Goal: Find specific page/section: Find specific page/section

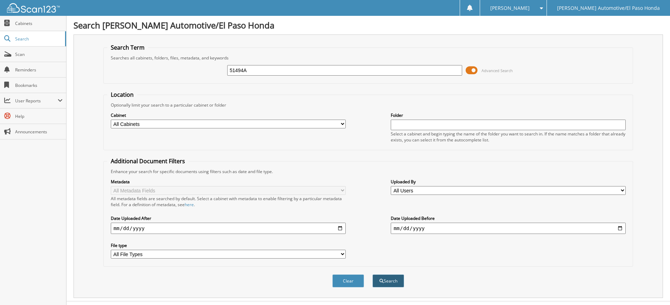
type input "51494A"
click at [388, 280] on button "Search" at bounding box center [389, 280] width 32 height 13
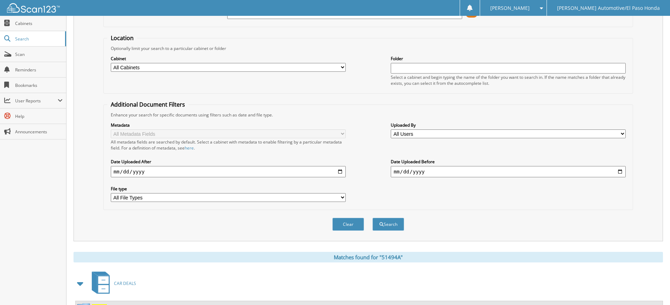
scroll to position [127, 0]
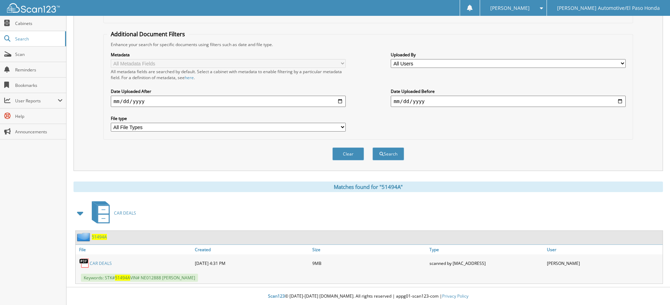
click at [101, 237] on span "51494A" at bounding box center [99, 237] width 15 height 6
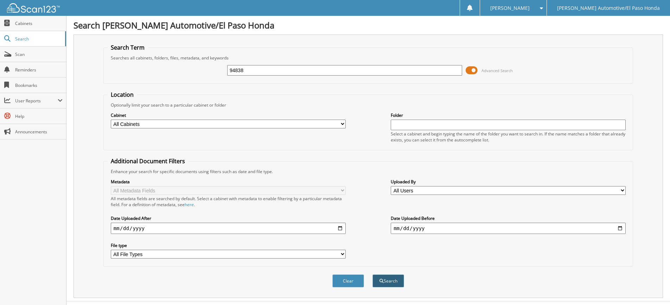
type input "94838"
click at [384, 279] on button "Search" at bounding box center [389, 280] width 32 height 13
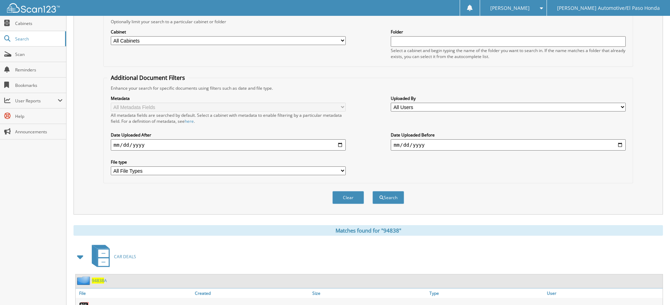
scroll to position [145, 0]
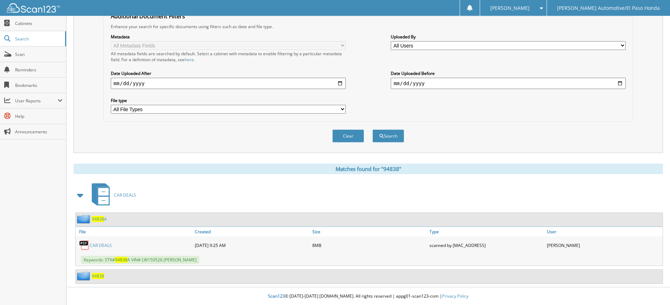
click at [96, 277] on span "94838" at bounding box center [98, 276] width 12 height 6
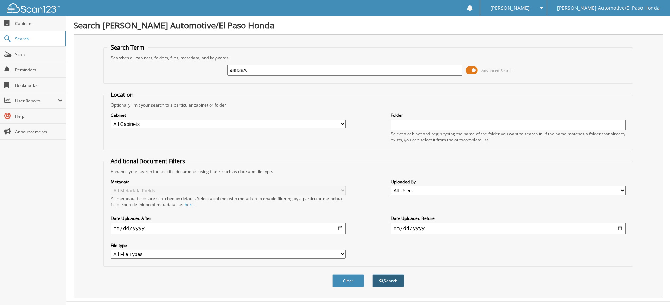
type input "94838A"
click at [389, 277] on button "Search" at bounding box center [389, 280] width 32 height 13
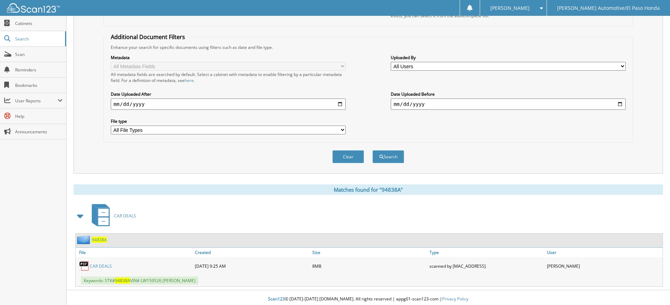
scroll to position [127, 0]
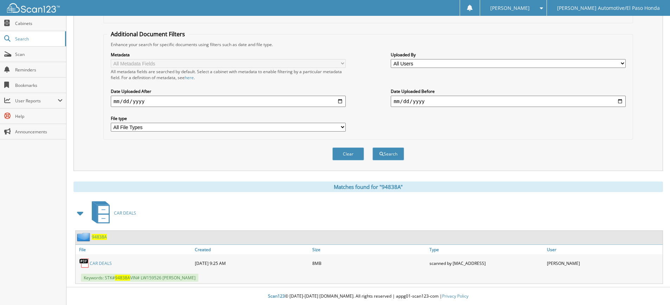
click at [98, 237] on span "94838A" at bounding box center [99, 237] width 15 height 6
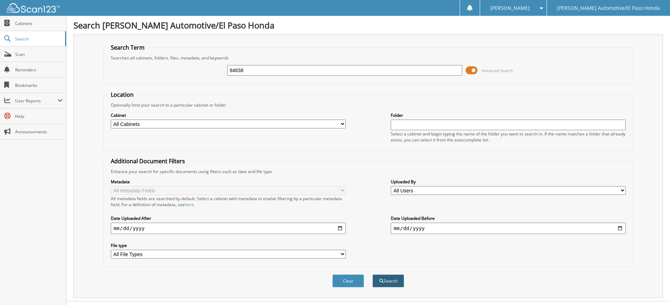
type input "94838"
click at [388, 277] on button "Search" at bounding box center [389, 280] width 32 height 13
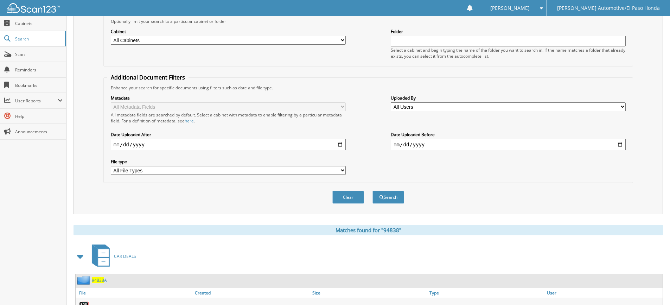
scroll to position [145, 0]
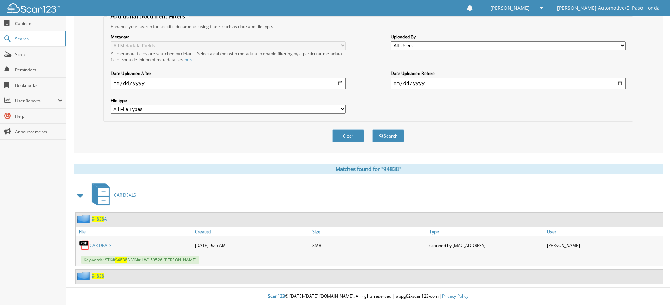
click at [100, 219] on span "94838" at bounding box center [98, 219] width 12 height 6
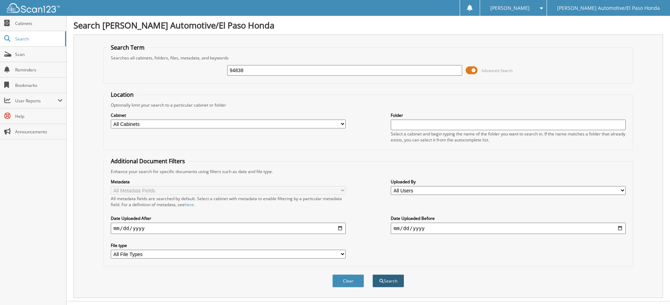
type input "94838"
click at [386, 285] on button "Search" at bounding box center [389, 280] width 32 height 13
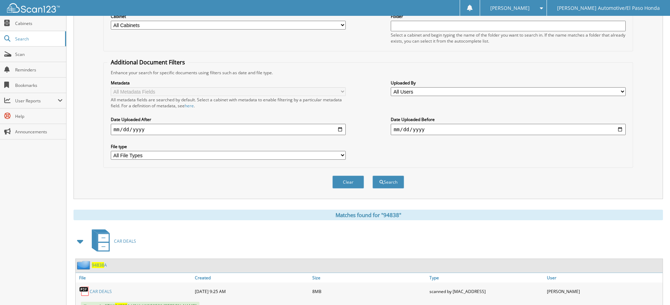
scroll to position [145, 0]
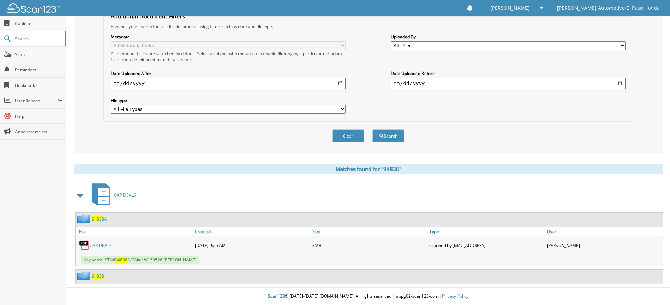
click at [98, 275] on span "94838" at bounding box center [98, 276] width 12 height 6
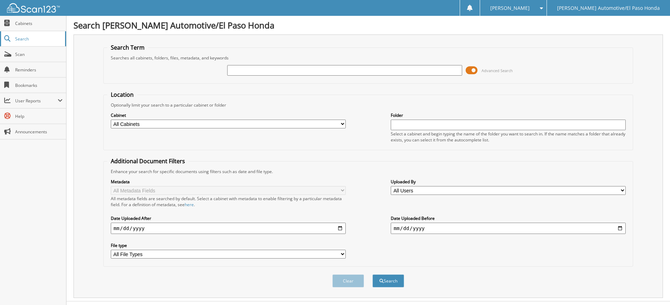
click at [43, 41] on link "Search" at bounding box center [33, 38] width 66 height 15
click at [245, 70] on input "text" at bounding box center [344, 70] width 235 height 11
type input "94838"
click at [391, 280] on button "Search" at bounding box center [389, 280] width 32 height 13
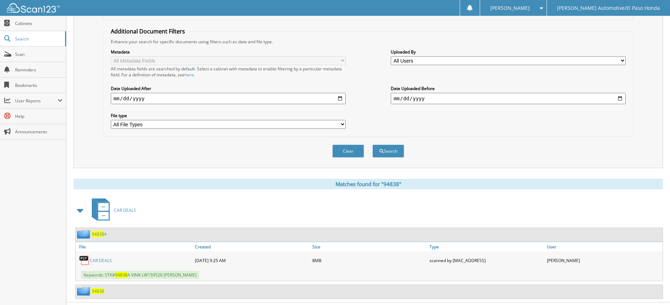
scroll to position [145, 0]
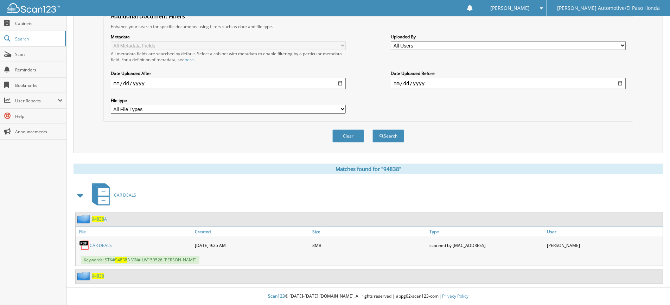
click at [103, 219] on span "94838" at bounding box center [98, 219] width 12 height 6
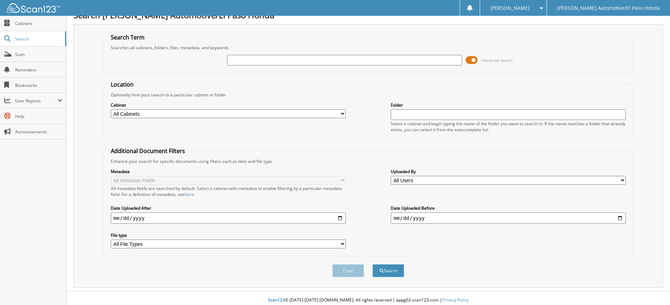
scroll to position [14, 0]
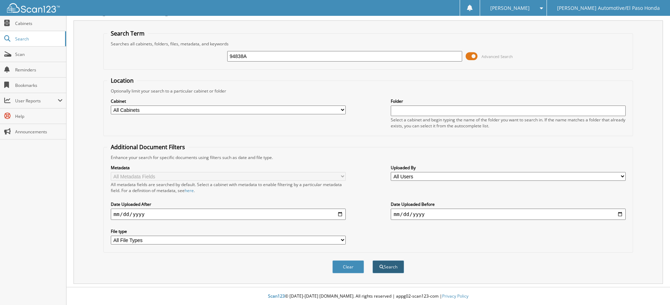
type input "94838A"
click at [385, 261] on button "Search" at bounding box center [389, 266] width 32 height 13
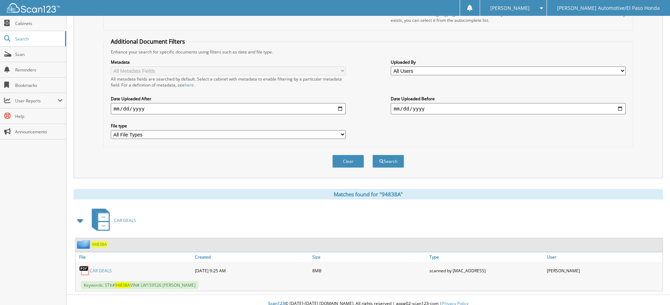
scroll to position [127, 0]
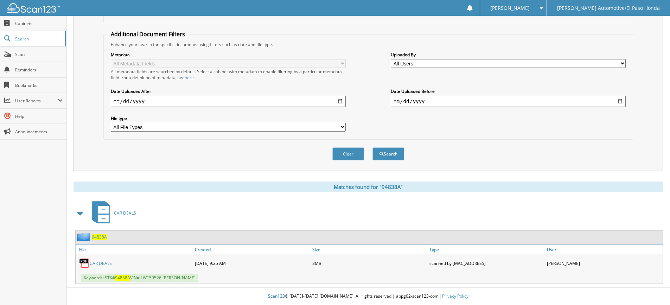
click at [100, 237] on span "94838A" at bounding box center [99, 237] width 15 height 6
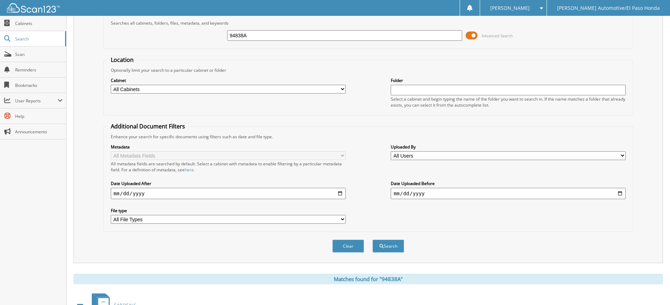
scroll to position [127, 0]
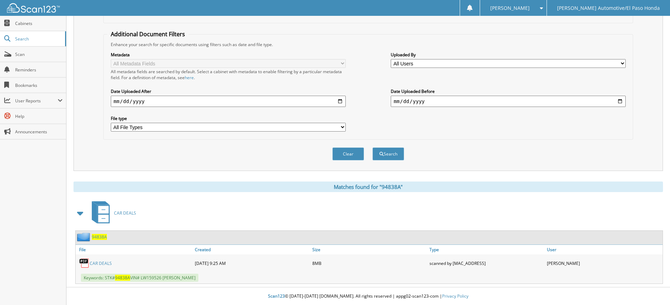
click at [106, 264] on link "CAR DEALS" at bounding box center [101, 263] width 22 height 6
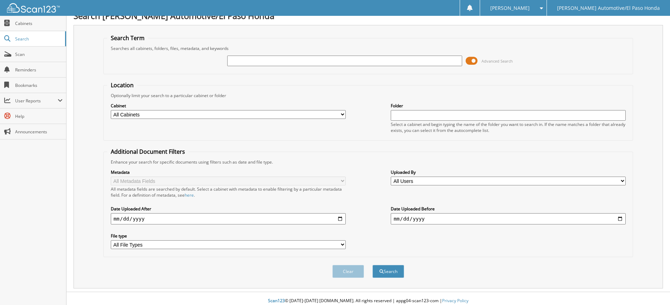
scroll to position [14, 0]
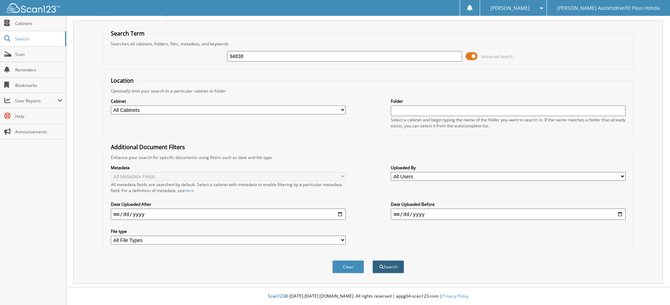
type input "94838"
click at [383, 266] on span "submit" at bounding box center [382, 267] width 4 height 4
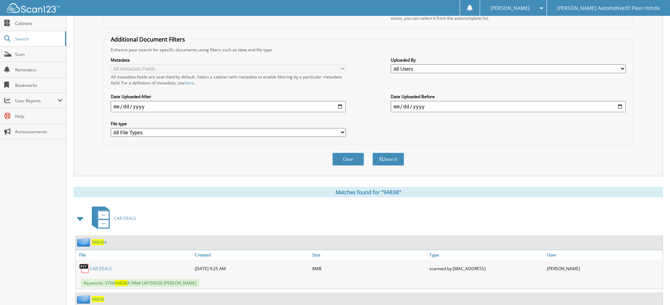
scroll to position [145, 0]
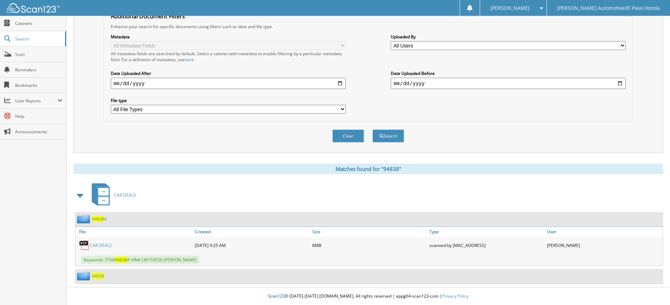
click at [103, 219] on span "94838" at bounding box center [98, 219] width 12 height 6
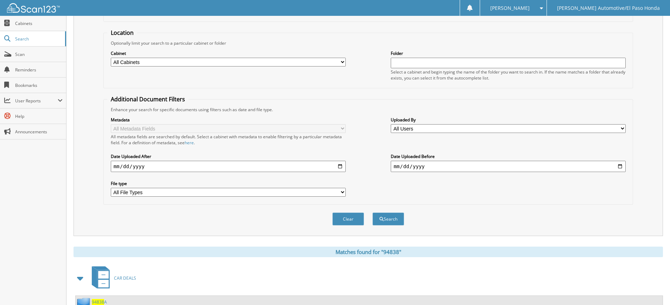
scroll to position [145, 0]
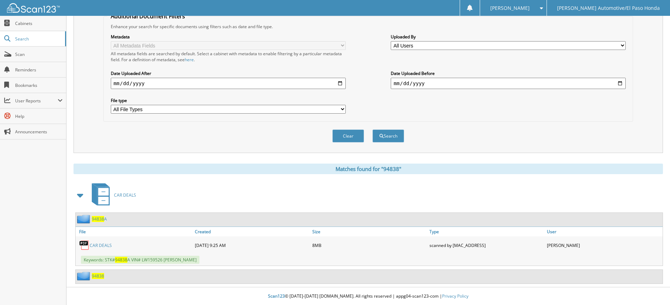
click at [104, 247] on link "CAR DEALS" at bounding box center [101, 245] width 22 height 6
click at [103, 275] on span "94838" at bounding box center [98, 276] width 12 height 6
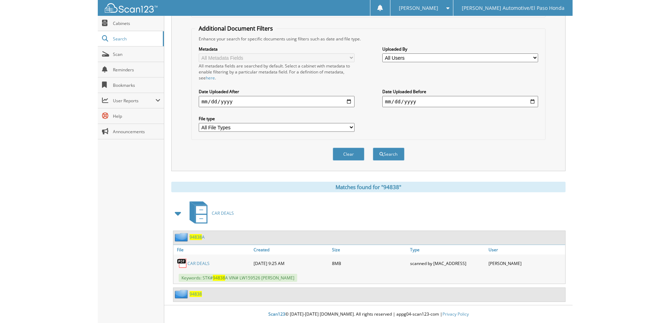
scroll to position [127, 0]
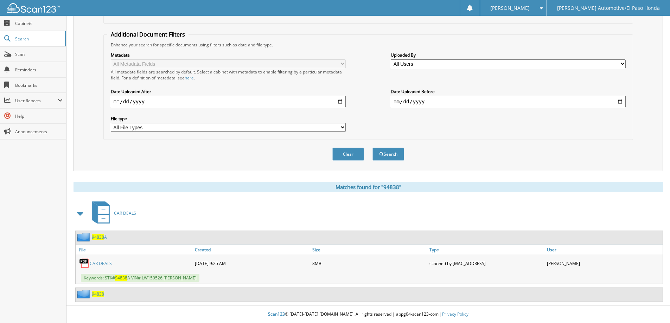
click at [101, 296] on span "94838" at bounding box center [98, 294] width 12 height 6
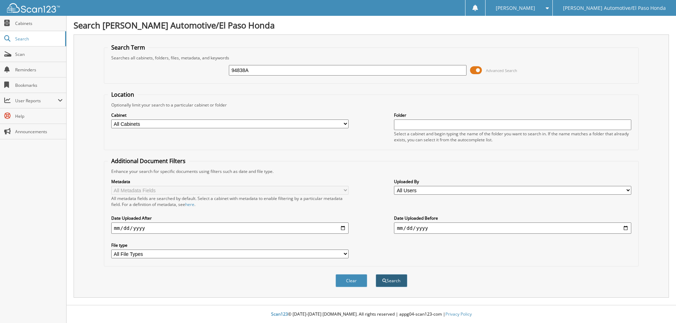
type input "94838A"
click at [390, 282] on button "Search" at bounding box center [391, 280] width 32 height 13
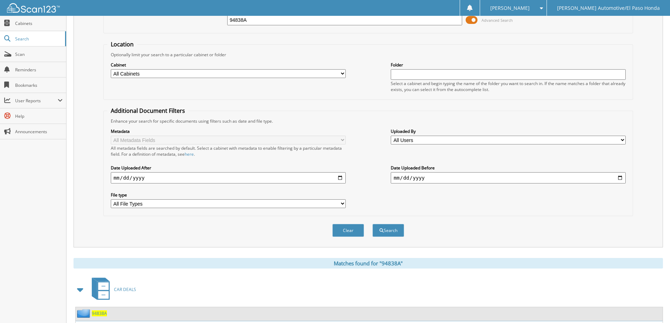
scroll to position [109, 0]
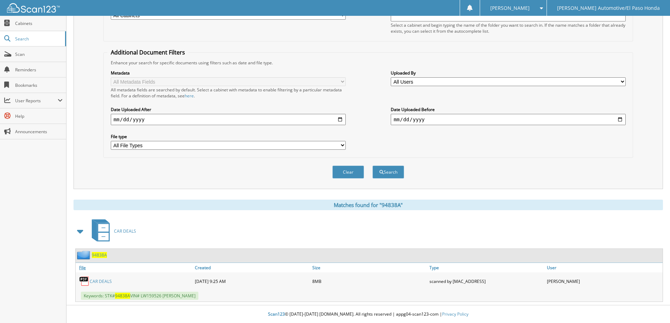
click at [82, 265] on link "File" at bounding box center [135, 267] width 118 height 9
click at [83, 269] on link "File" at bounding box center [135, 267] width 118 height 9
click at [106, 255] on span "94838A" at bounding box center [99, 255] width 15 height 6
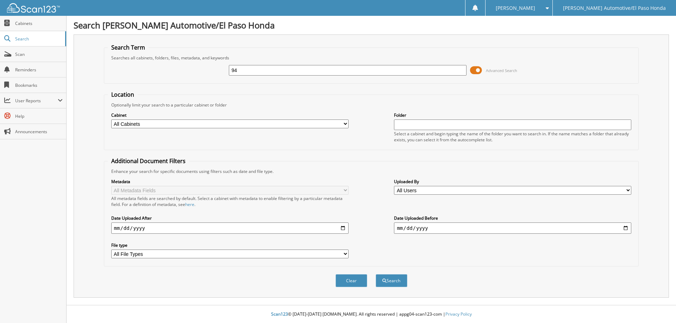
type input "9"
type input "94838A"
click at [390, 281] on button "Search" at bounding box center [391, 280] width 32 height 13
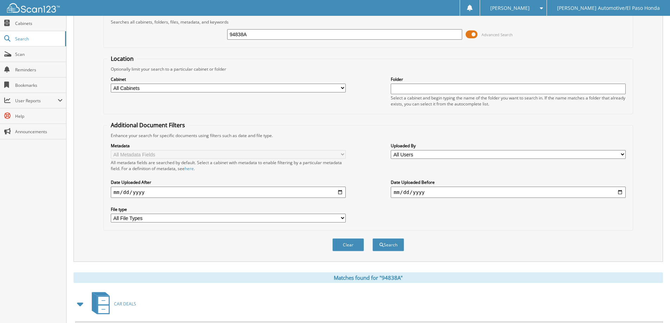
scroll to position [109, 0]
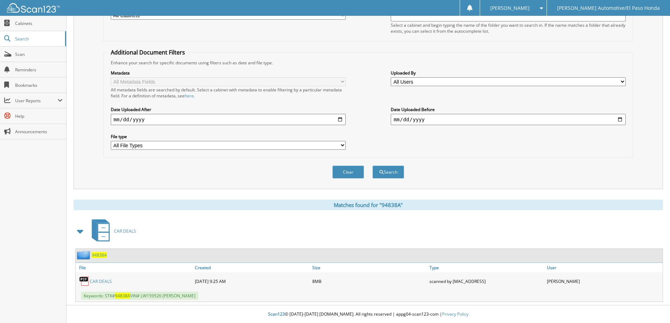
click at [209, 294] on div "Keywords: STK# 94838A VIN# LW159526 MICHELLE O LUNA" at bounding box center [369, 296] width 587 height 12
click at [123, 297] on span "94838A" at bounding box center [122, 296] width 15 height 6
click at [123, 296] on span "94838A" at bounding box center [122, 296] width 15 height 6
click at [125, 295] on span "94838A" at bounding box center [122, 296] width 15 height 6
click at [126, 294] on span "94838A" at bounding box center [122, 296] width 15 height 6
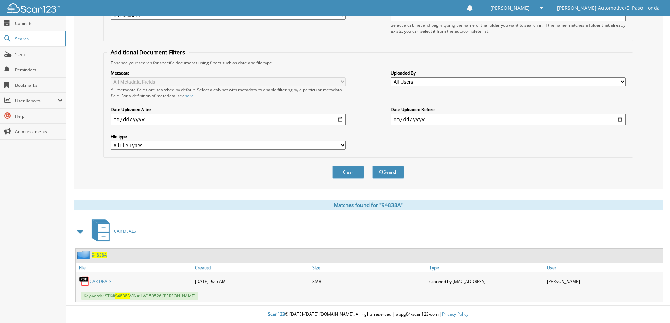
click at [126, 294] on span "94838A" at bounding box center [122, 296] width 15 height 6
click at [125, 295] on span "94838A" at bounding box center [122, 296] width 15 height 6
click at [108, 279] on link "CAR DEALS" at bounding box center [101, 282] width 22 height 6
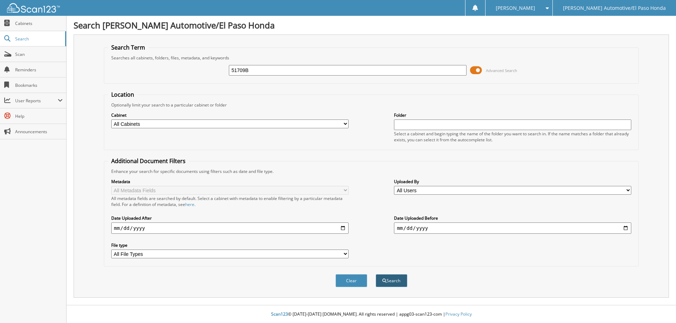
type input "51709B"
click at [388, 281] on button "Search" at bounding box center [391, 280] width 32 height 13
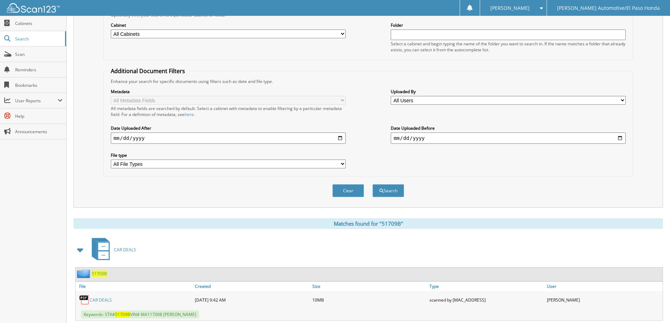
scroll to position [109, 0]
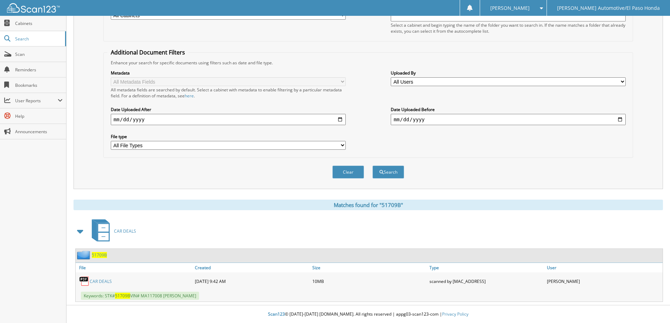
click at [97, 256] on span "51709B" at bounding box center [99, 255] width 15 height 6
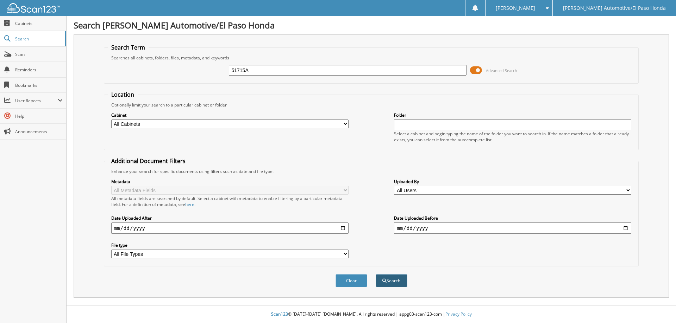
type input "51715A"
click at [401, 283] on button "Search" at bounding box center [391, 280] width 32 height 13
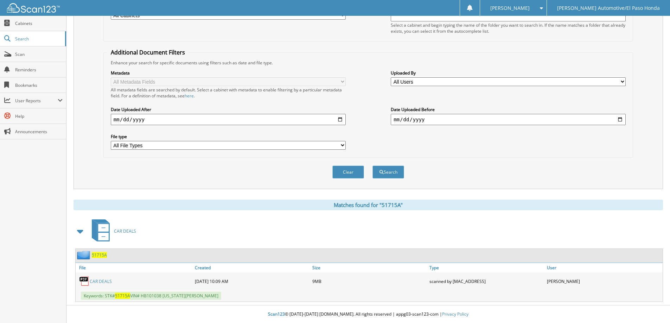
scroll to position [109, 0]
click at [99, 253] on span "51715A" at bounding box center [99, 255] width 15 height 6
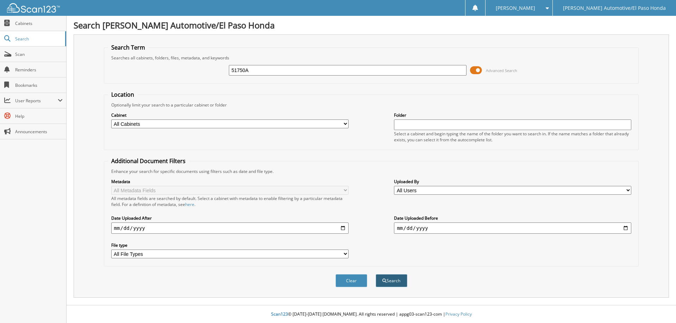
type input "51750A"
click at [383, 281] on span "submit" at bounding box center [384, 281] width 4 height 4
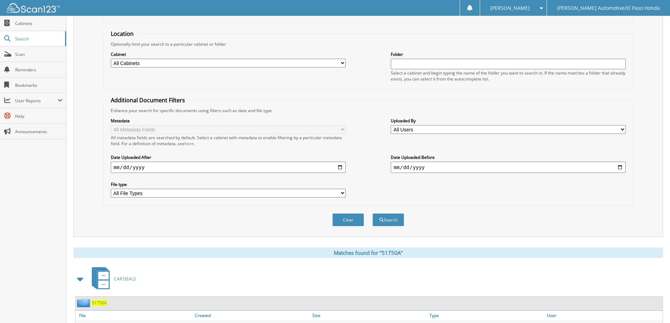
scroll to position [109, 0]
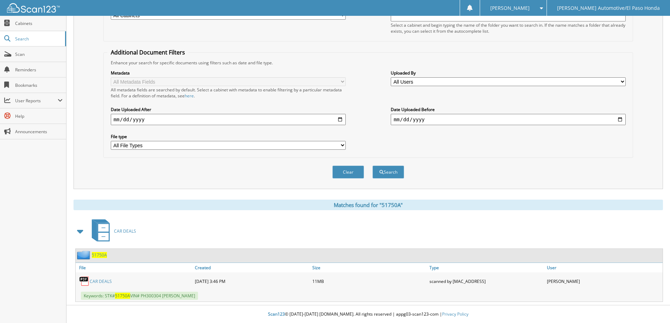
click at [99, 255] on span "51750A" at bounding box center [99, 255] width 15 height 6
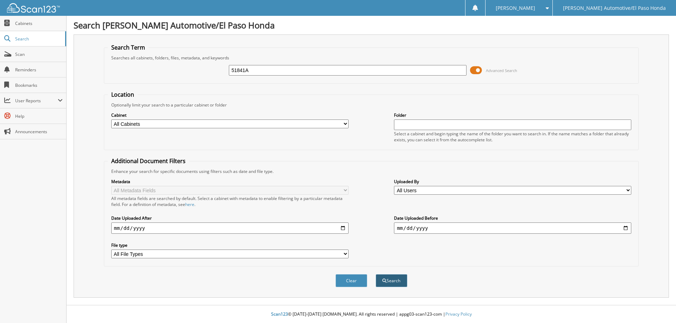
type input "51841A"
click at [390, 278] on button "Search" at bounding box center [391, 280] width 32 height 13
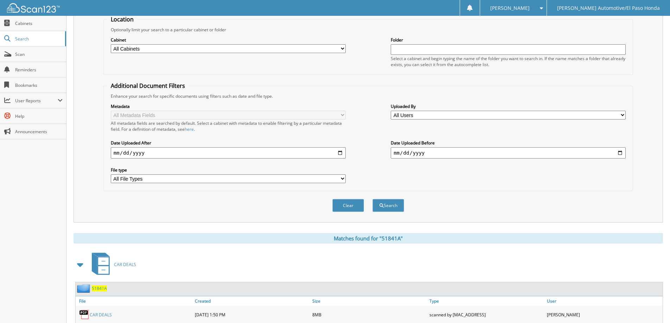
scroll to position [109, 0]
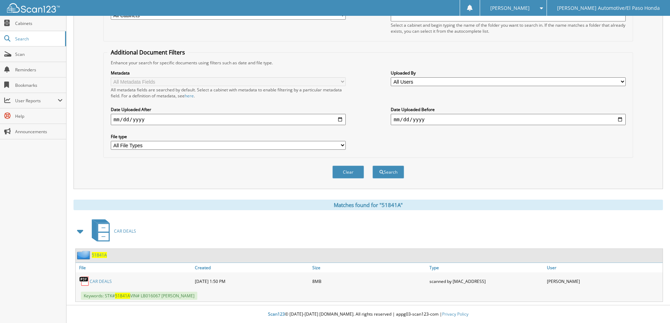
click at [98, 254] on span "51841A" at bounding box center [99, 255] width 15 height 6
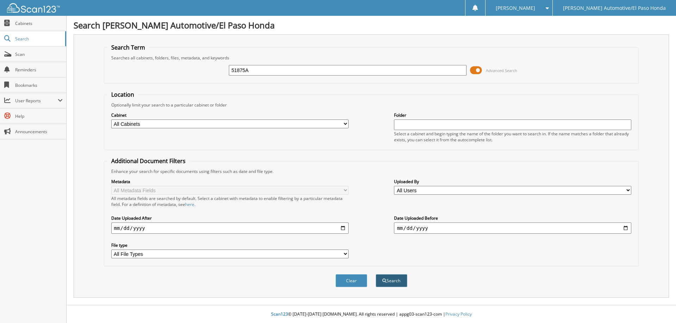
type input "51875A"
click at [384, 281] on span "submit" at bounding box center [384, 281] width 4 height 4
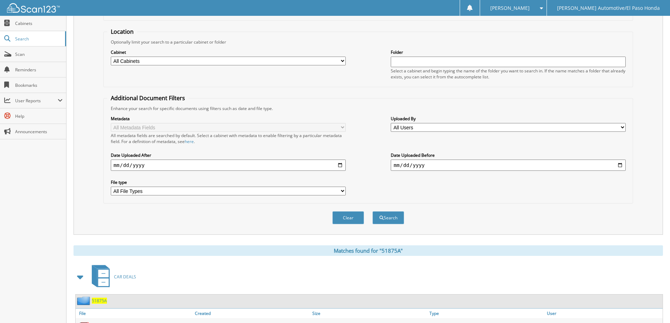
scroll to position [109, 0]
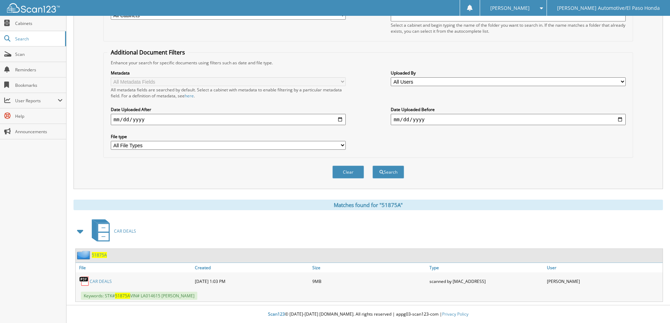
click at [96, 256] on span "51875A" at bounding box center [99, 255] width 15 height 6
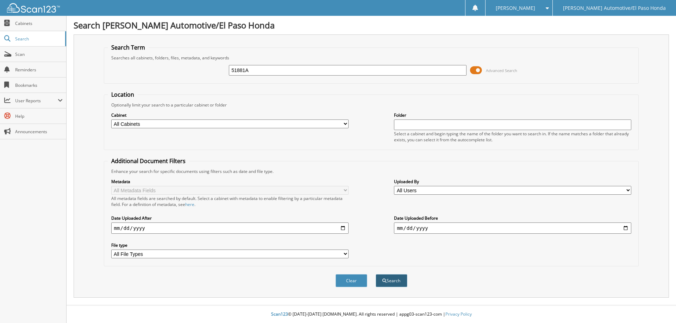
type input "51881A"
click at [389, 279] on button "Search" at bounding box center [391, 280] width 32 height 13
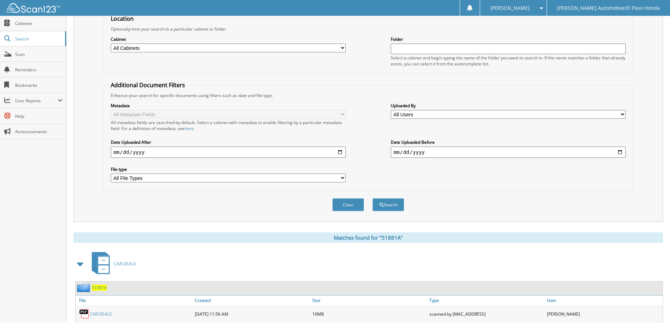
scroll to position [109, 0]
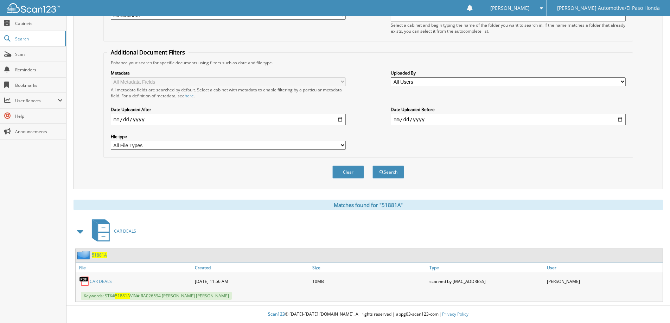
click at [103, 256] on span "51881A" at bounding box center [99, 255] width 15 height 6
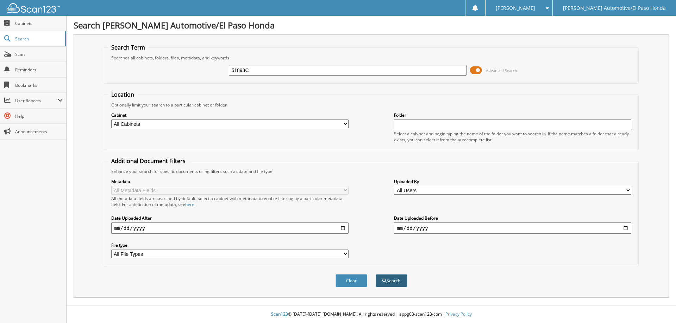
type input "51893C"
click at [399, 281] on button "Search" at bounding box center [391, 280] width 32 height 13
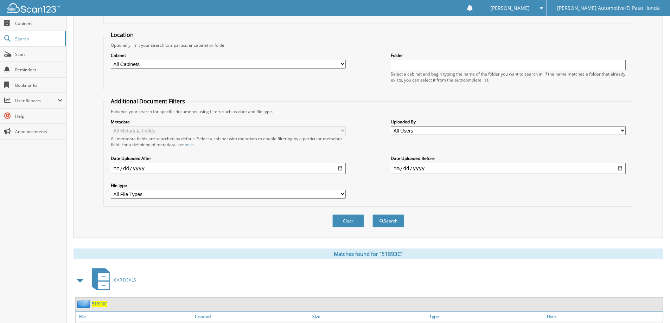
scroll to position [109, 0]
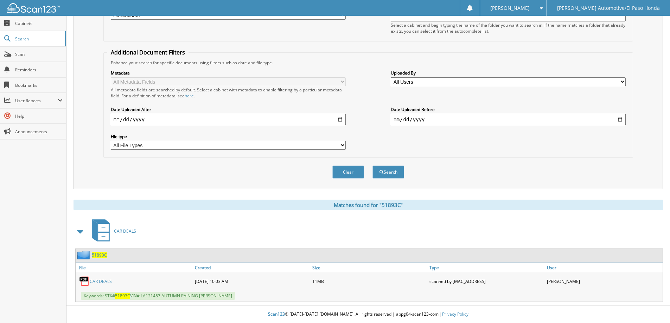
click at [101, 257] on span "51893C" at bounding box center [99, 255] width 15 height 6
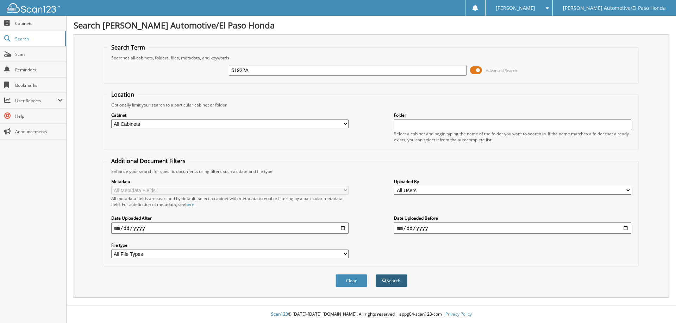
type input "51922A"
click at [392, 280] on button "Search" at bounding box center [391, 280] width 32 height 13
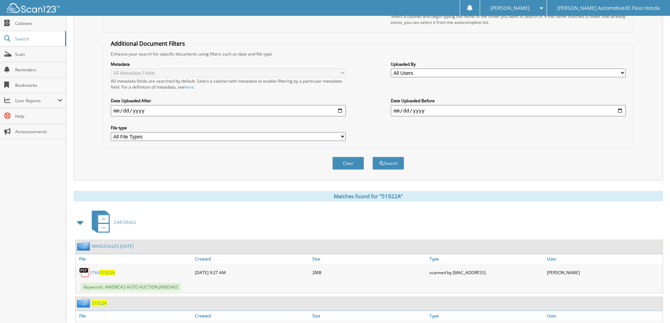
scroll to position [166, 0]
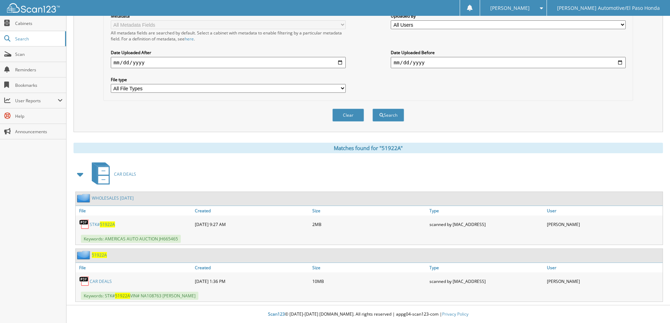
click at [97, 256] on span "51922A" at bounding box center [99, 255] width 15 height 6
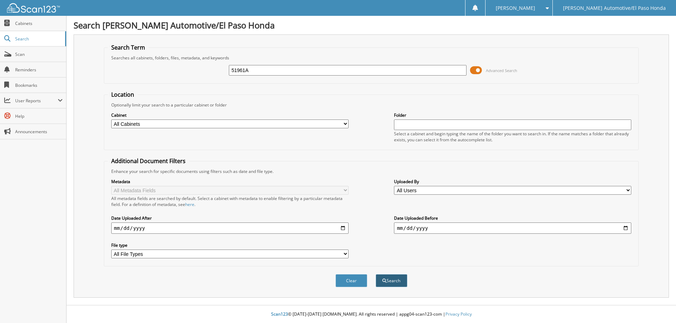
type input "51961A"
click at [388, 283] on button "Search" at bounding box center [391, 280] width 32 height 13
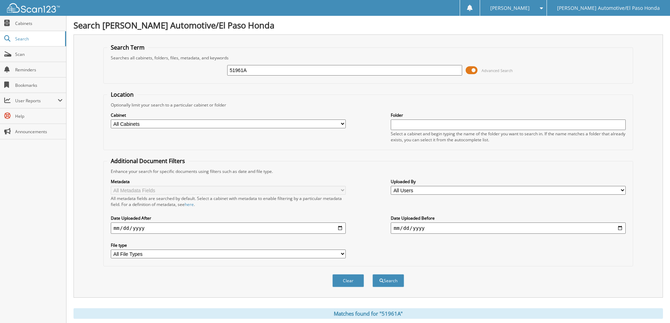
scroll to position [109, 0]
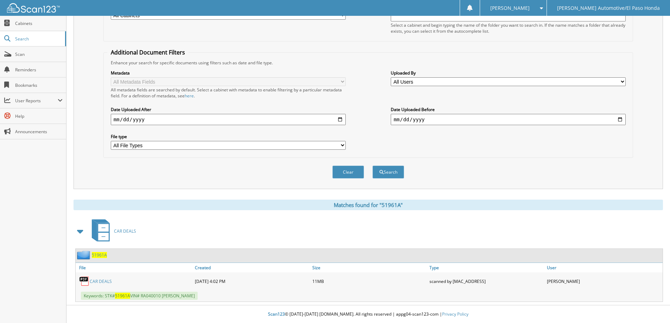
click at [94, 255] on span "51961A" at bounding box center [99, 255] width 15 height 6
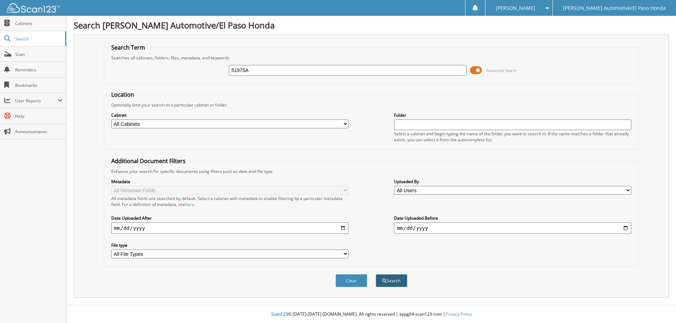
type input "51975A"
click at [388, 279] on button "Search" at bounding box center [391, 280] width 32 height 13
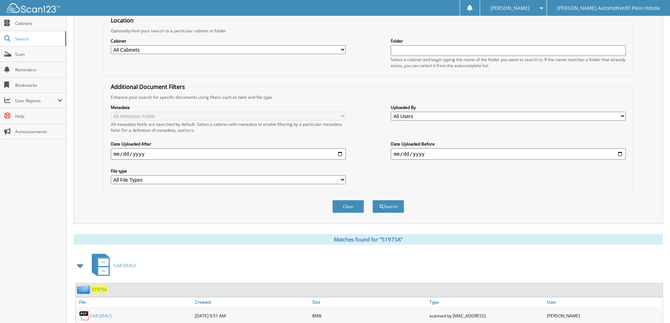
scroll to position [109, 0]
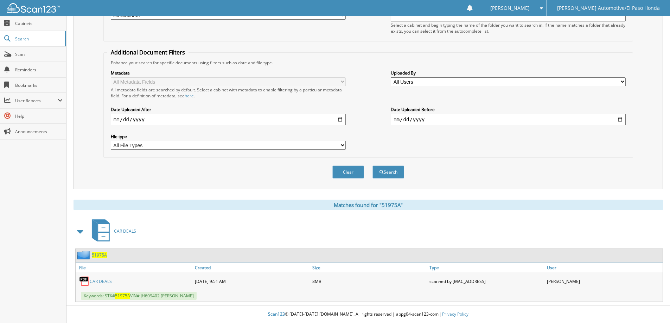
click at [102, 255] on span "51975A" at bounding box center [99, 255] width 15 height 6
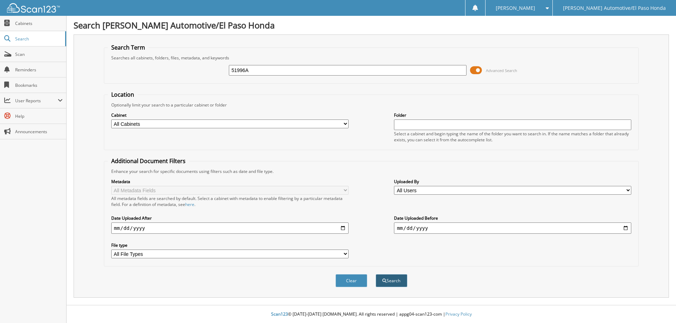
type input "51996A"
click at [387, 280] on button "Search" at bounding box center [391, 280] width 32 height 13
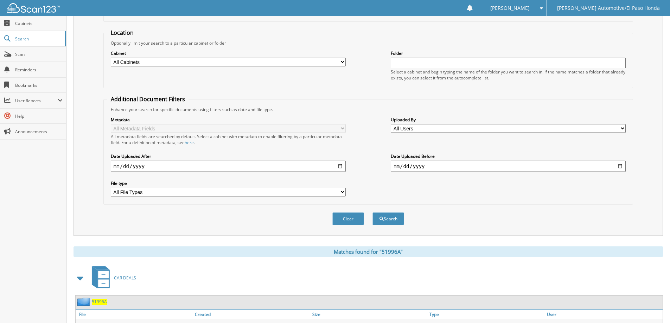
scroll to position [109, 0]
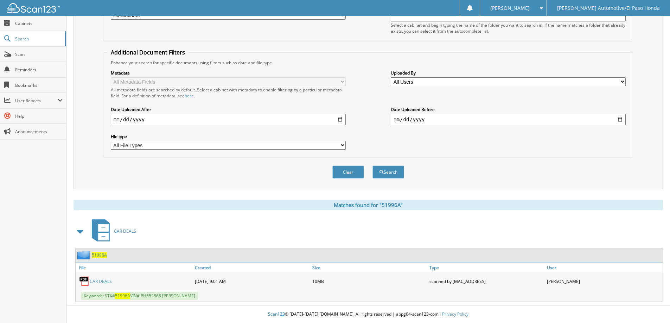
click at [103, 254] on span "51996A" at bounding box center [99, 255] width 15 height 6
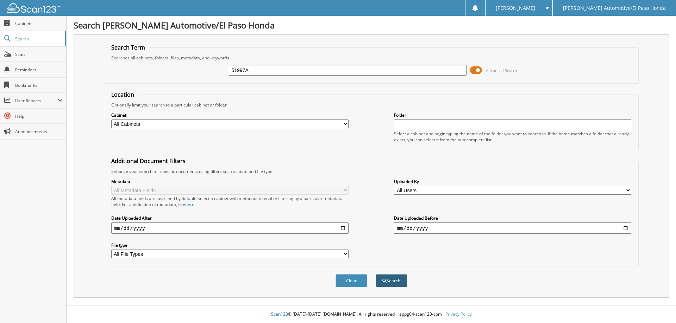
type input "51997A"
click at [400, 278] on button "Search" at bounding box center [391, 280] width 32 height 13
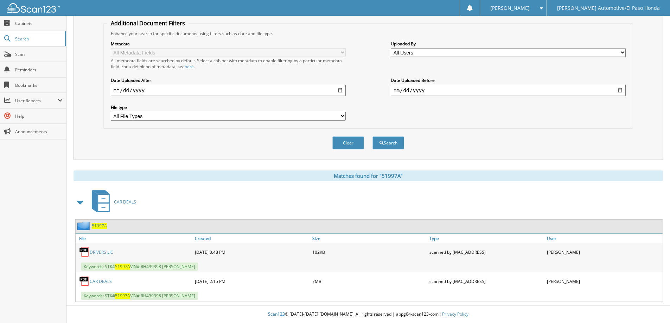
click at [97, 227] on span "51997A" at bounding box center [99, 226] width 15 height 6
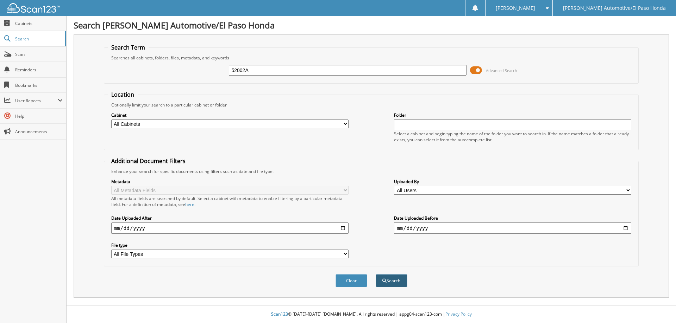
type input "52002A"
click at [392, 279] on button "Search" at bounding box center [391, 280] width 32 height 13
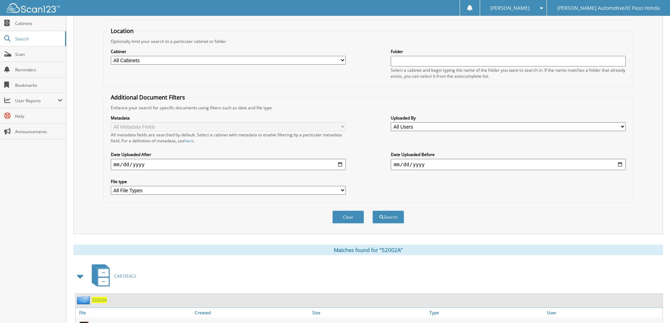
scroll to position [109, 0]
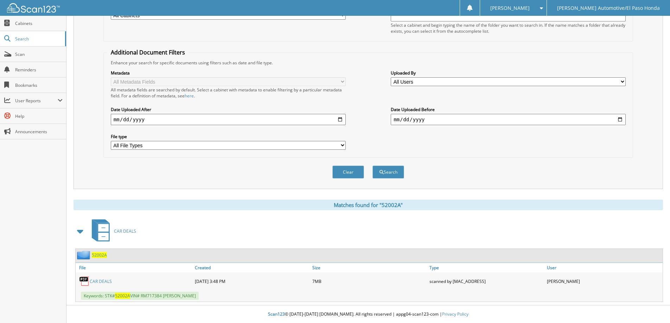
click at [95, 256] on span "52002A" at bounding box center [99, 255] width 15 height 6
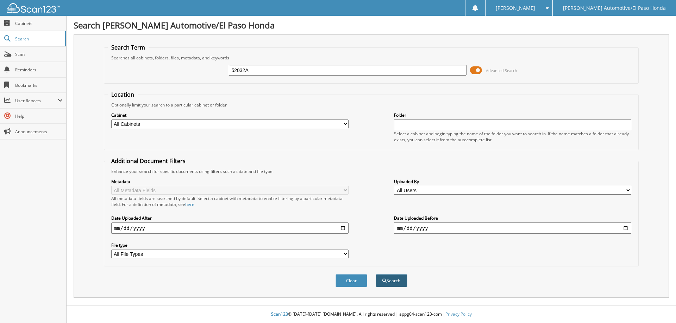
type input "52032A"
click at [386, 284] on button "Search" at bounding box center [391, 280] width 32 height 13
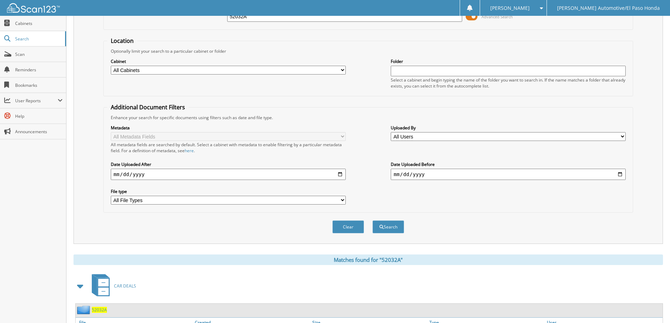
scroll to position [109, 0]
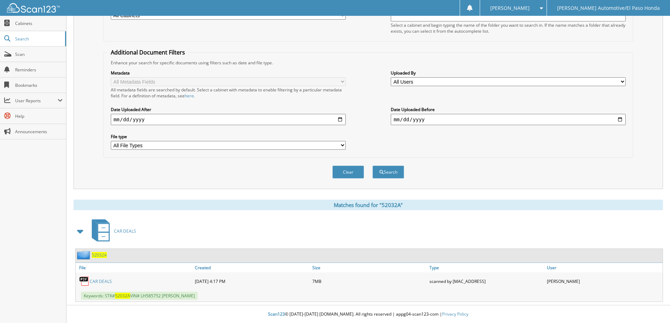
click at [99, 255] on span "52032A" at bounding box center [99, 255] width 15 height 6
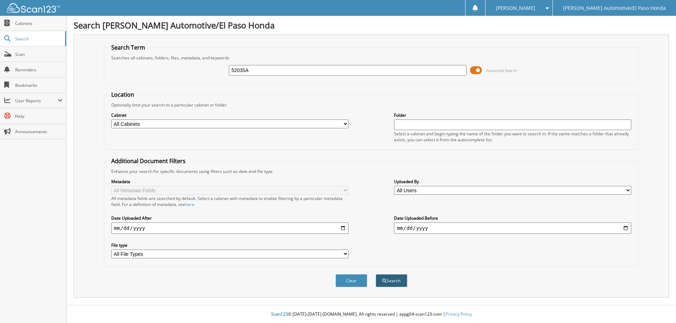
type input "52035A"
click at [391, 281] on button "Search" at bounding box center [391, 280] width 32 height 13
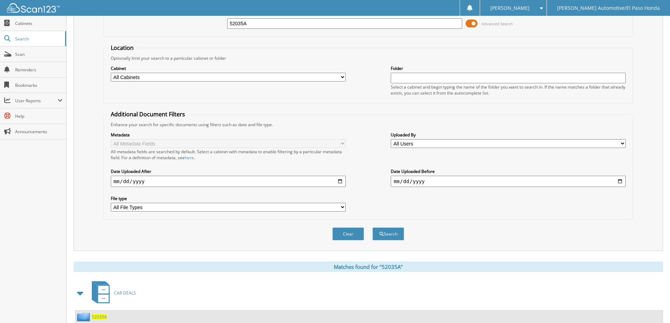
scroll to position [109, 0]
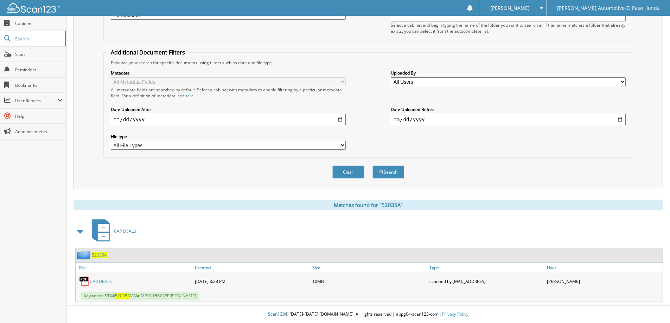
click at [101, 256] on span "52035A" at bounding box center [99, 255] width 15 height 6
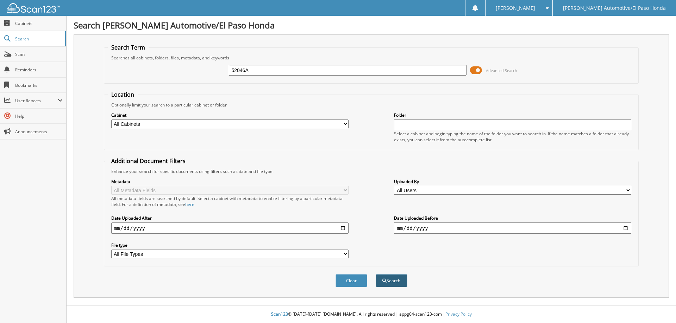
type input "52046A"
click at [387, 277] on button "Search" at bounding box center [391, 280] width 32 height 13
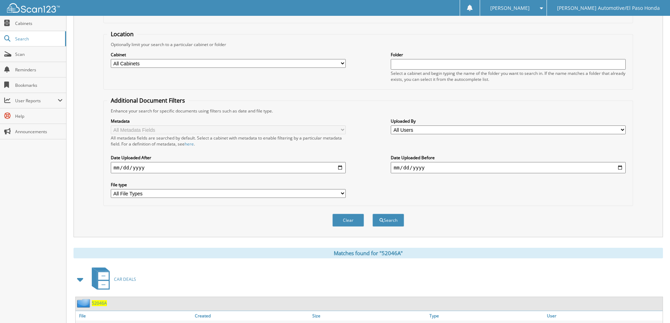
scroll to position [109, 0]
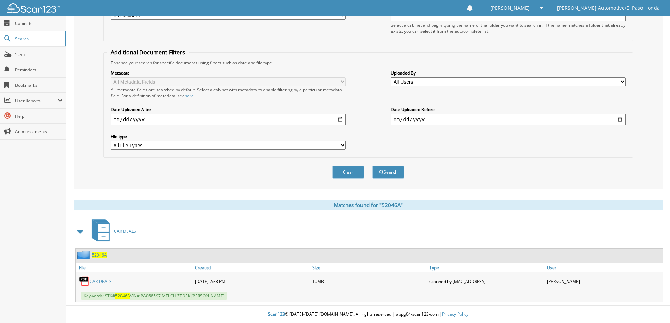
click at [100, 256] on span "52046A" at bounding box center [99, 255] width 15 height 6
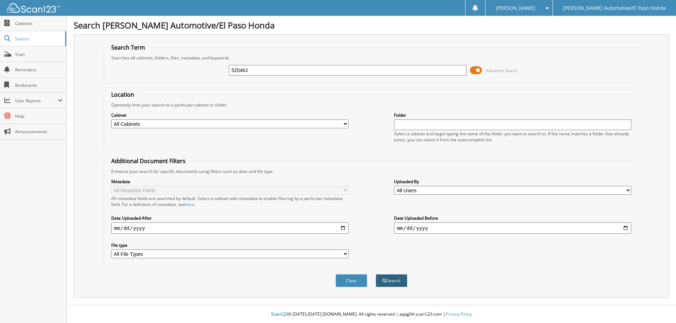
type input "52046J"
click at [393, 279] on button "Search" at bounding box center [391, 280] width 32 height 13
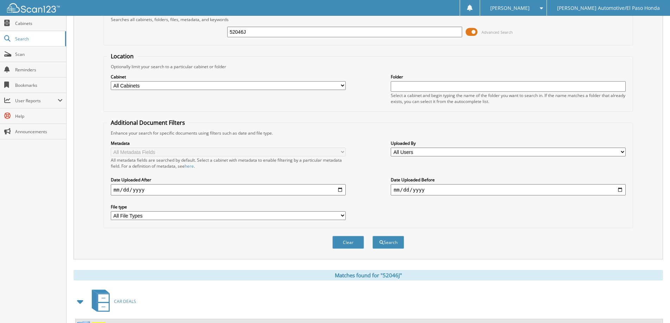
scroll to position [70, 0]
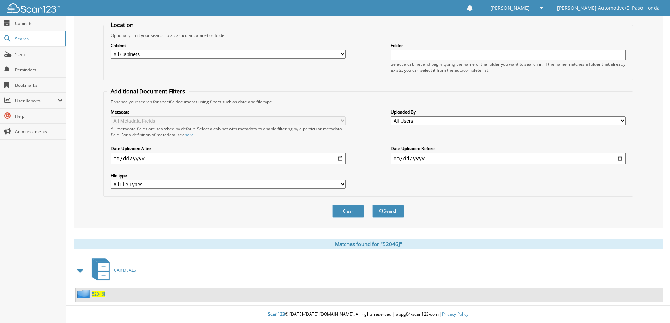
click at [99, 293] on span "52046J" at bounding box center [98, 294] width 13 height 6
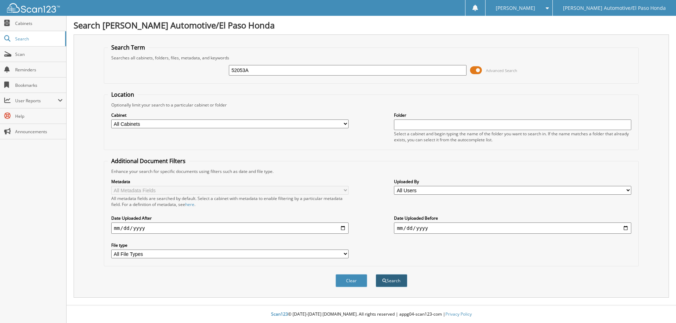
type input "52053A"
click at [393, 278] on button "Search" at bounding box center [391, 280] width 32 height 13
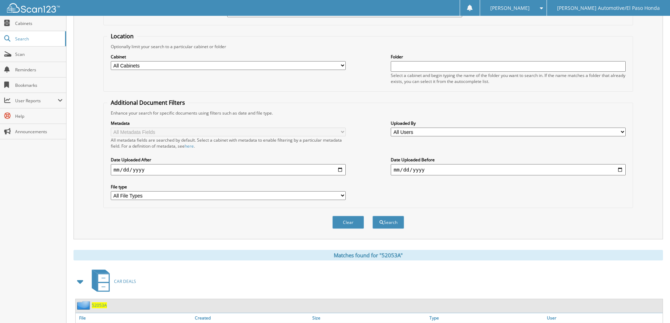
scroll to position [109, 0]
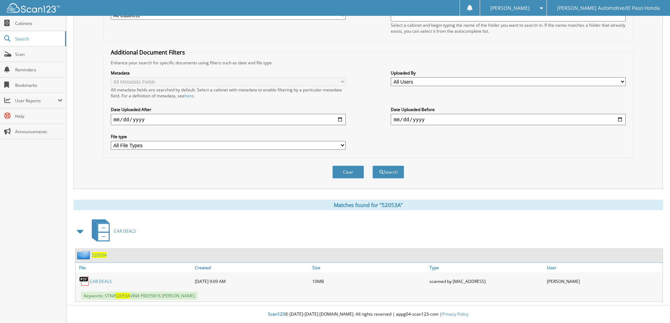
click at [102, 255] on span "52053A" at bounding box center [99, 255] width 15 height 6
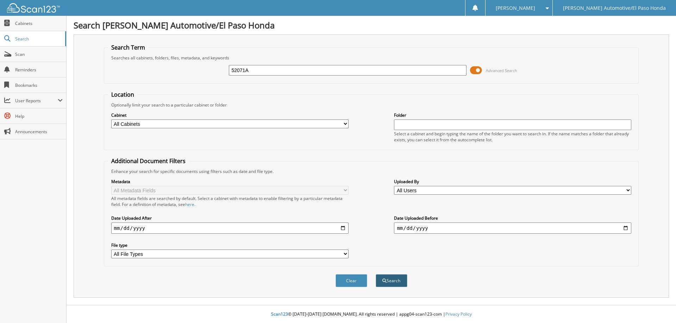
type input "52071A"
click at [391, 281] on button "Search" at bounding box center [391, 280] width 32 height 13
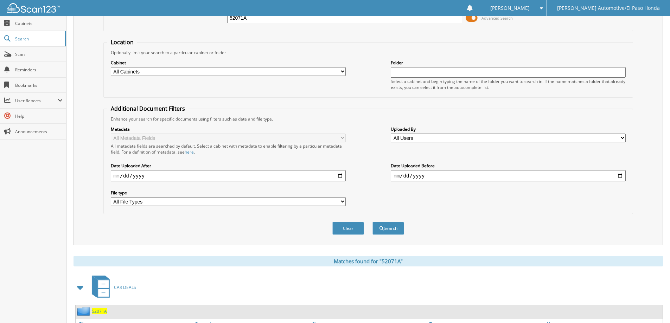
scroll to position [109, 0]
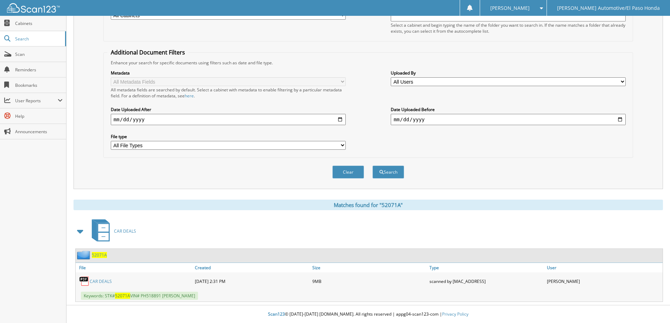
click at [100, 255] on span "52071A" at bounding box center [99, 255] width 15 height 6
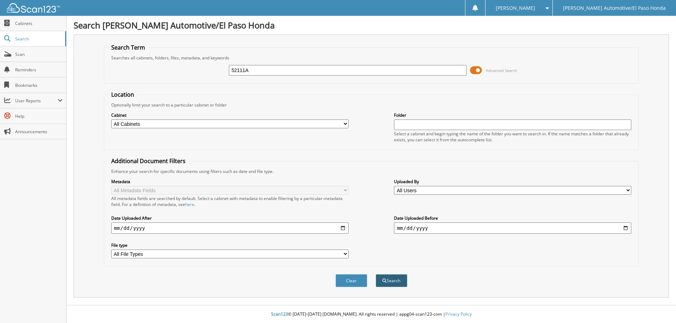
type input "52111A"
click at [385, 278] on button "Search" at bounding box center [391, 280] width 32 height 13
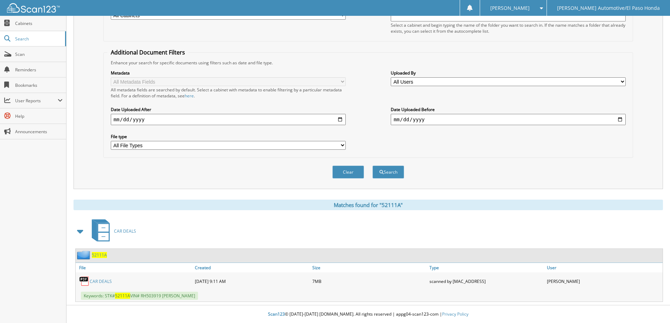
click at [101, 256] on span "52111A" at bounding box center [99, 255] width 15 height 6
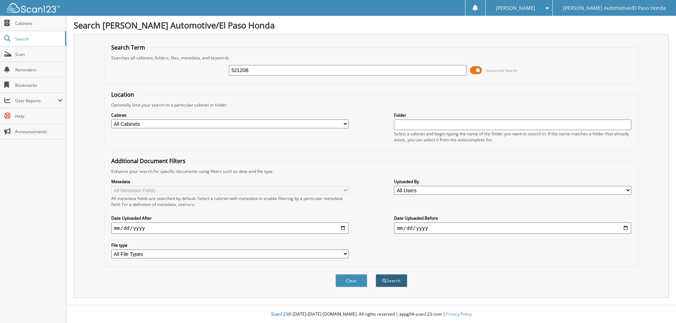
type input "52120B"
click at [393, 281] on button "Search" at bounding box center [391, 280] width 32 height 13
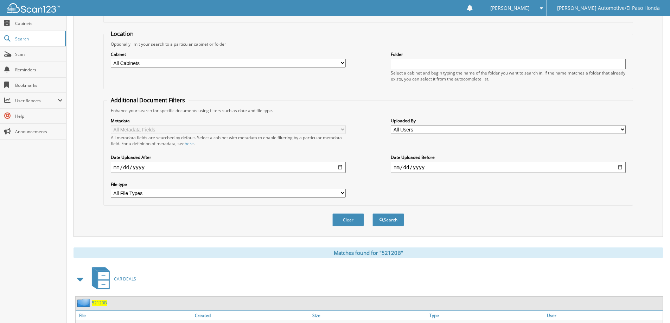
scroll to position [109, 0]
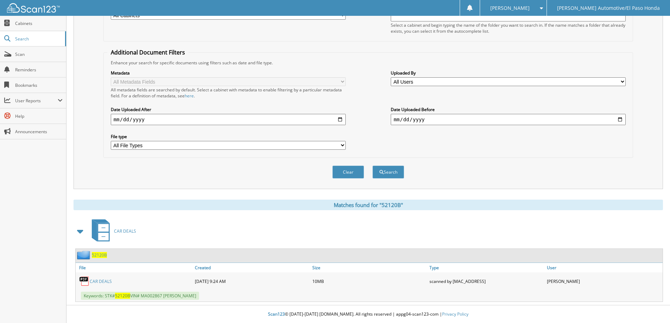
click at [97, 256] on span "52120B" at bounding box center [99, 255] width 15 height 6
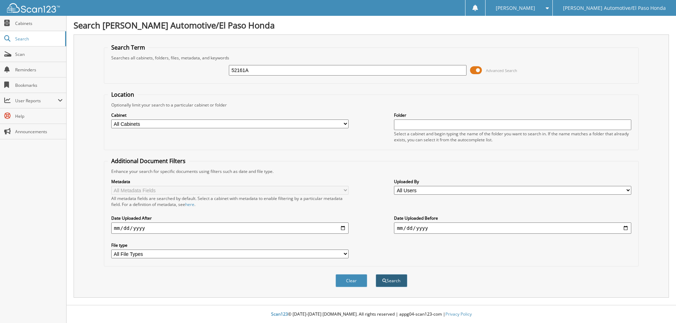
type input "52161A"
click at [392, 279] on button "Search" at bounding box center [391, 280] width 32 height 13
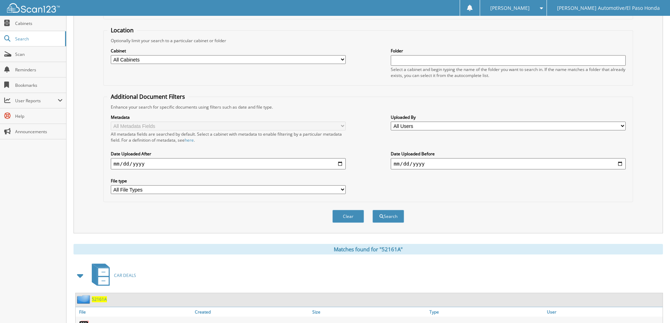
scroll to position [127, 0]
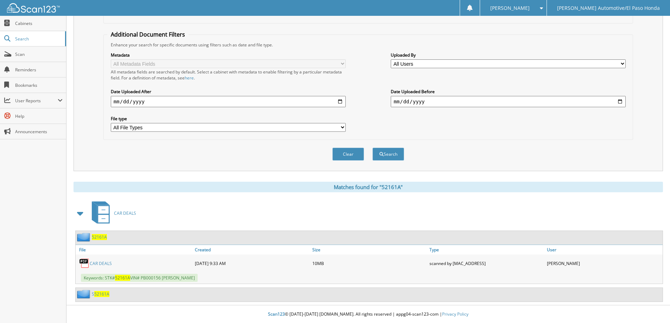
click at [99, 237] on span "52161A" at bounding box center [99, 237] width 15 height 6
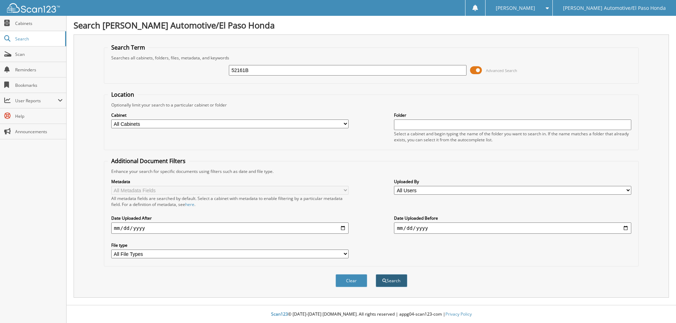
type input "52161B"
click at [402, 280] on button "Search" at bounding box center [391, 280] width 32 height 13
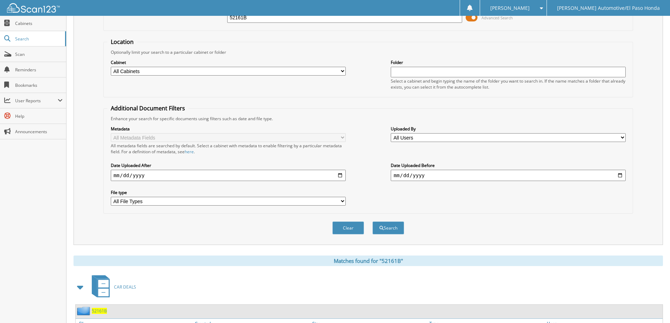
scroll to position [109, 0]
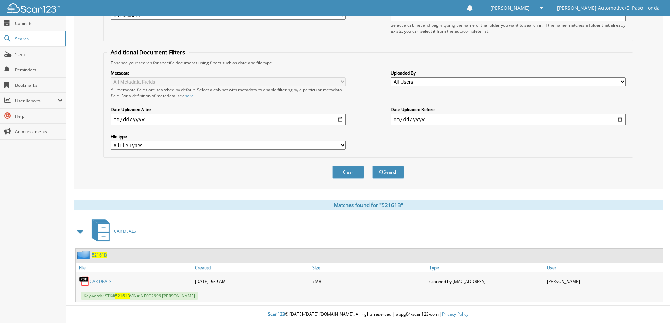
click at [99, 256] on span "52161B" at bounding box center [99, 255] width 15 height 6
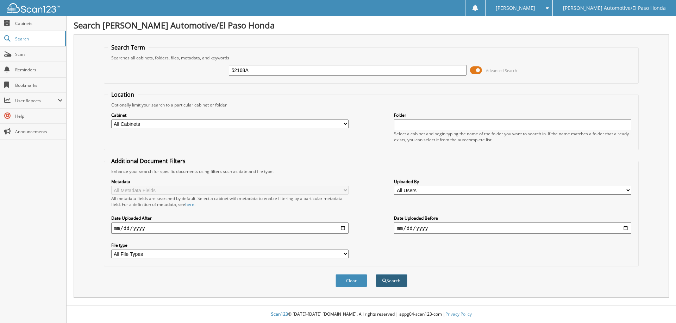
type input "52168A"
click at [385, 279] on span "submit" at bounding box center [384, 281] width 4 height 4
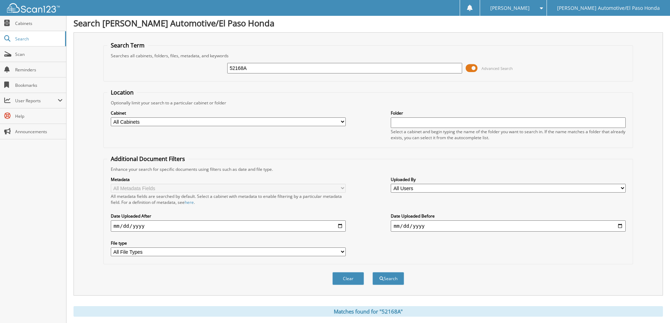
scroll to position [109, 0]
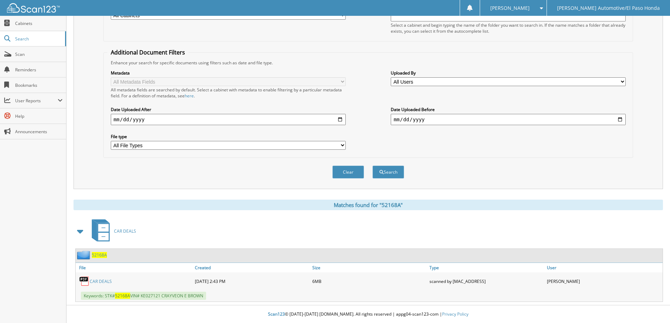
click at [97, 254] on span "52168A" at bounding box center [99, 255] width 15 height 6
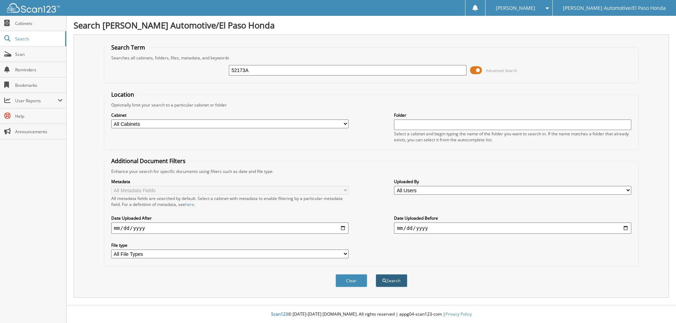
type input "52173A"
click at [389, 282] on button "Search" at bounding box center [391, 280] width 32 height 13
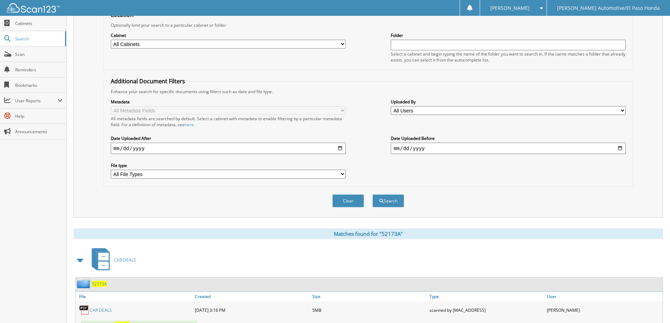
scroll to position [109, 0]
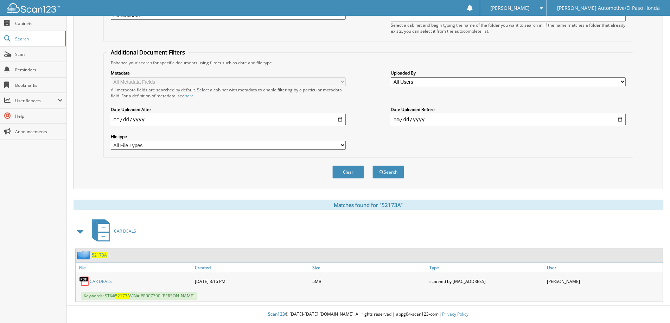
click at [100, 256] on span "52173A" at bounding box center [99, 255] width 15 height 6
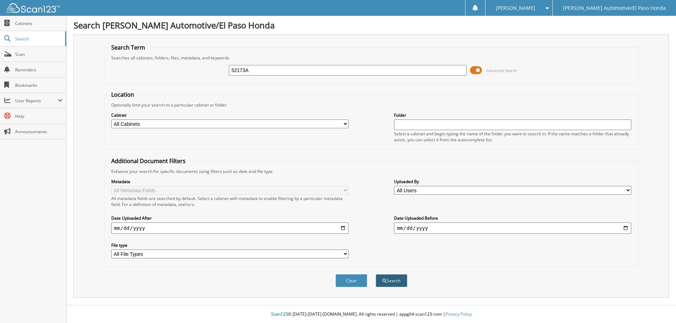
type input "52173A"
click at [385, 280] on button "Search" at bounding box center [391, 280] width 32 height 13
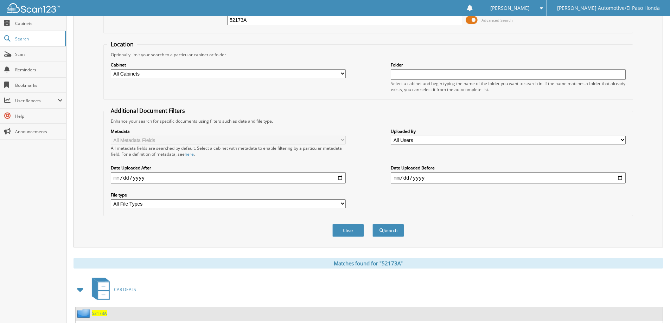
scroll to position [109, 0]
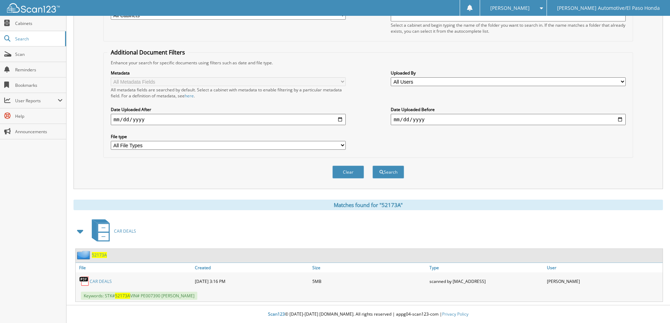
click at [101, 256] on span "52173A" at bounding box center [99, 255] width 15 height 6
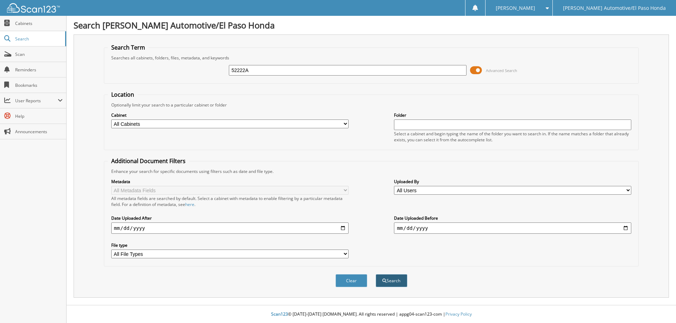
type input "52222A"
click at [384, 282] on span "submit" at bounding box center [384, 281] width 4 height 4
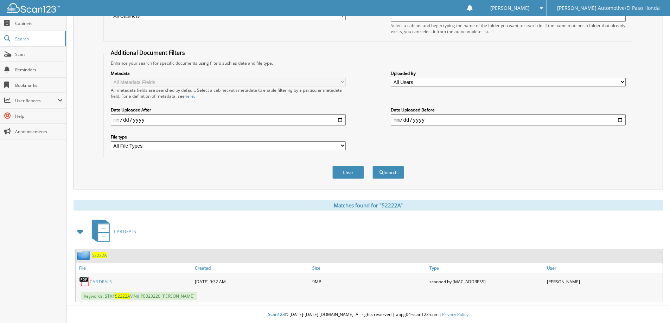
scroll to position [109, 0]
click at [97, 254] on span "52222A" at bounding box center [99, 255] width 15 height 6
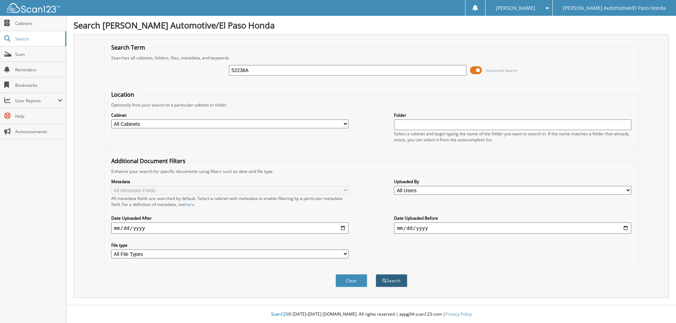
type input "52238A"
click at [391, 279] on button "Search" at bounding box center [391, 280] width 32 height 13
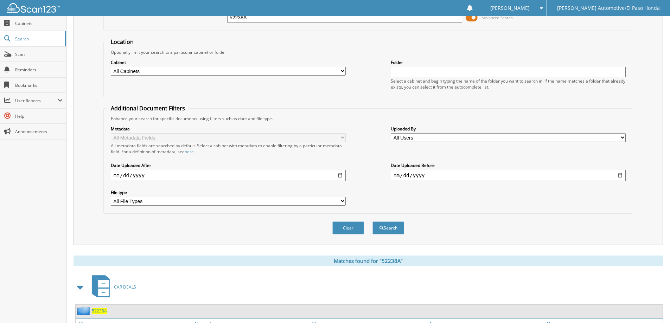
scroll to position [109, 0]
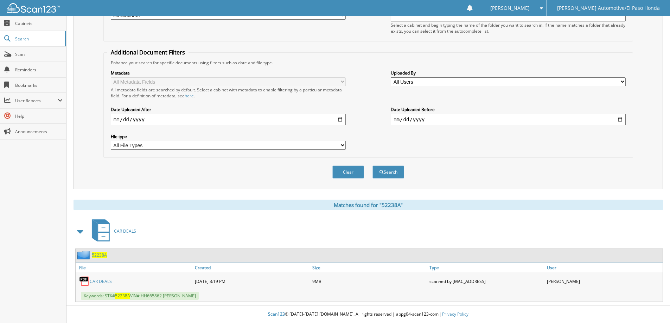
click at [98, 255] on span "52238A" at bounding box center [99, 255] width 15 height 6
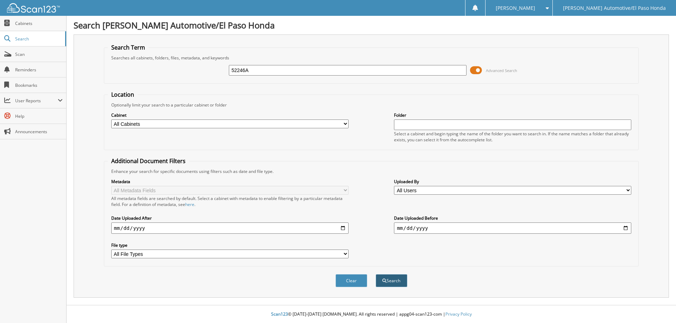
type input "52246A"
click at [381, 280] on button "Search" at bounding box center [391, 280] width 32 height 13
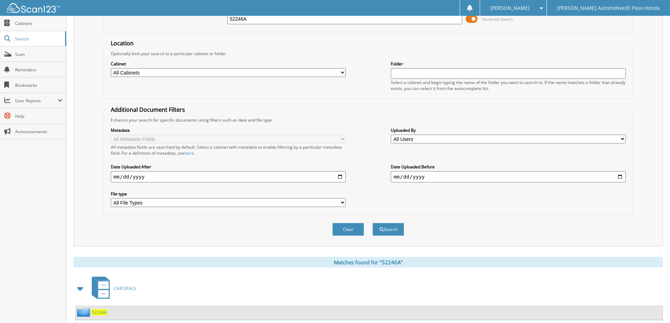
scroll to position [109, 0]
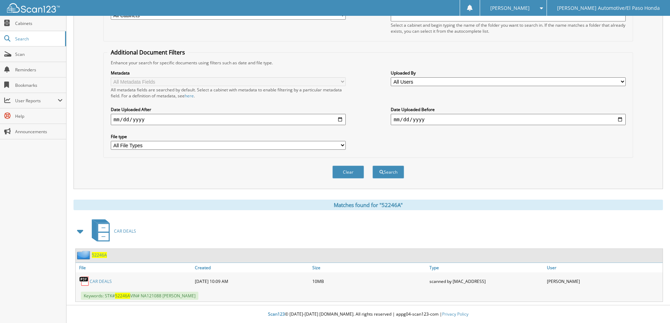
click at [98, 256] on span "52246A" at bounding box center [99, 255] width 15 height 6
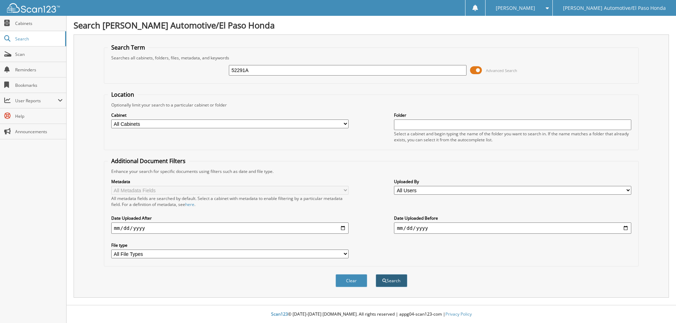
type input "52291A"
click at [386, 280] on button "Search" at bounding box center [391, 280] width 32 height 13
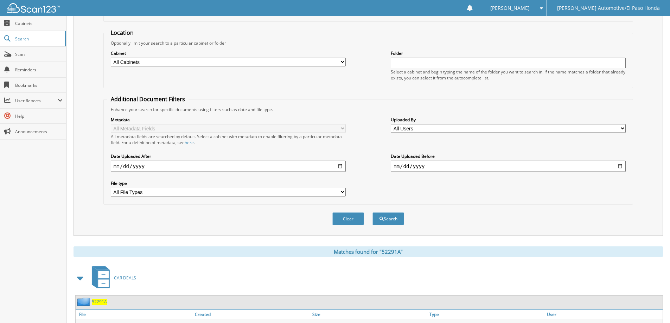
scroll to position [109, 0]
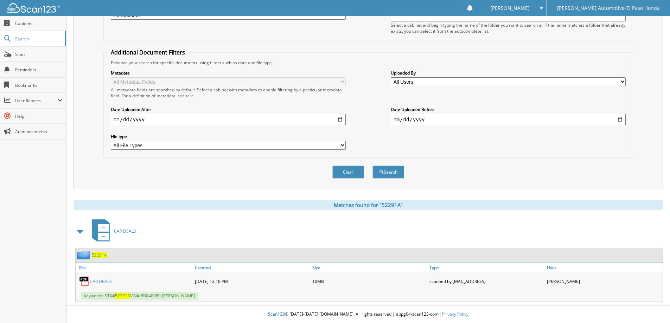
click at [102, 257] on span "52291A" at bounding box center [99, 255] width 15 height 6
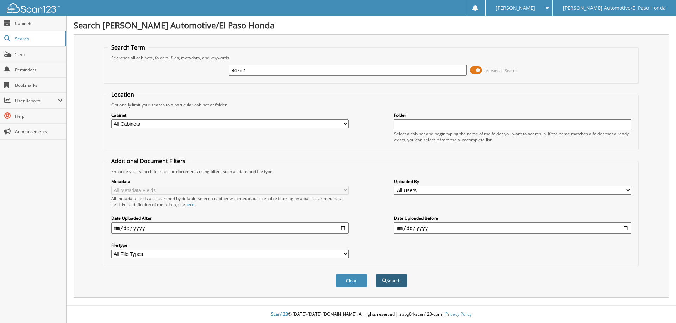
type input "94782"
click at [393, 279] on button "Search" at bounding box center [391, 280] width 32 height 13
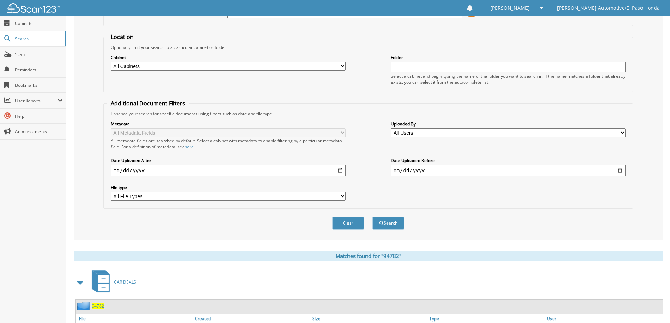
scroll to position [109, 0]
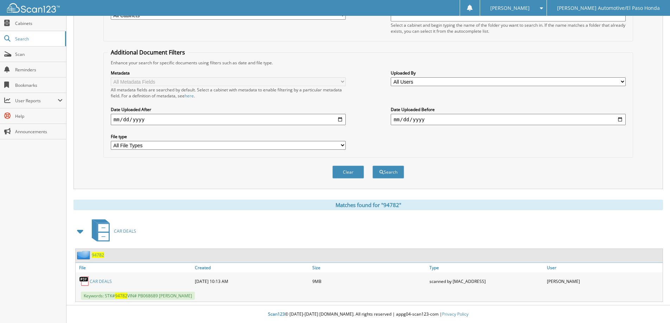
click at [101, 256] on span "94782" at bounding box center [98, 255] width 12 height 6
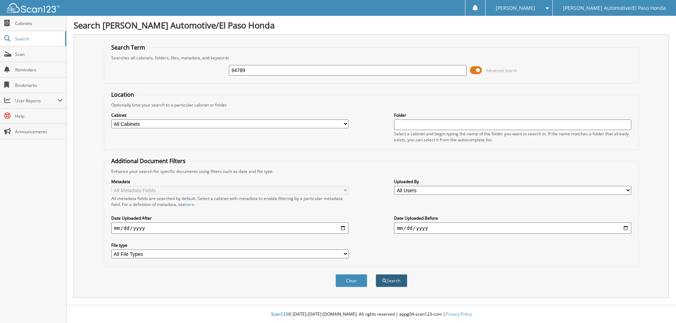
type input "94789"
click at [394, 278] on button "Search" at bounding box center [391, 280] width 32 height 13
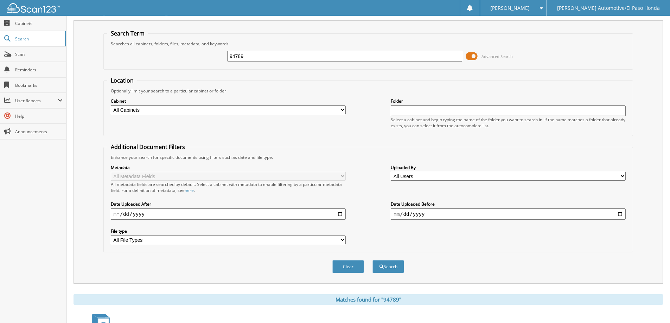
scroll to position [109, 0]
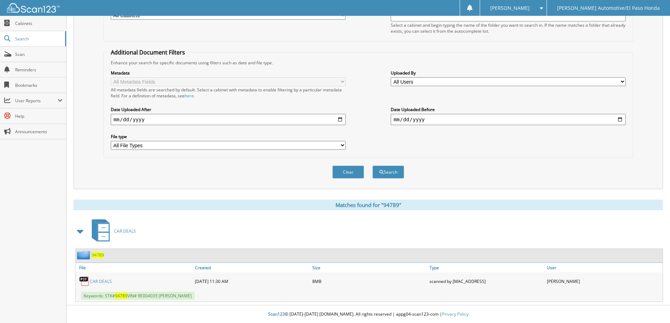
click at [101, 254] on span "94789" at bounding box center [98, 255] width 12 height 6
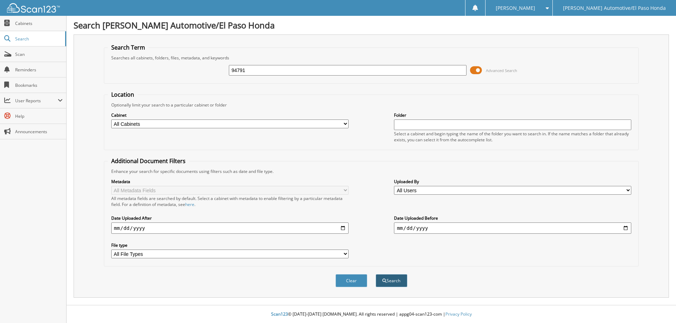
type input "94791"
click at [389, 280] on button "Search" at bounding box center [391, 280] width 32 height 13
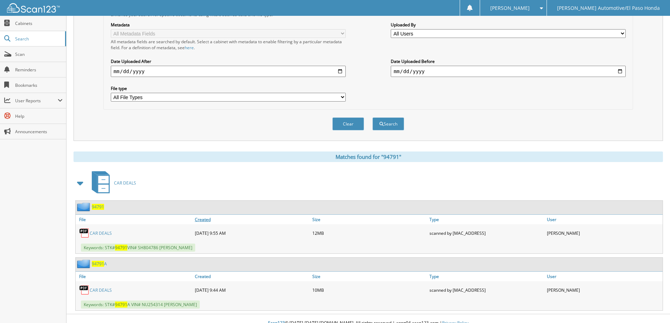
scroll to position [166, 0]
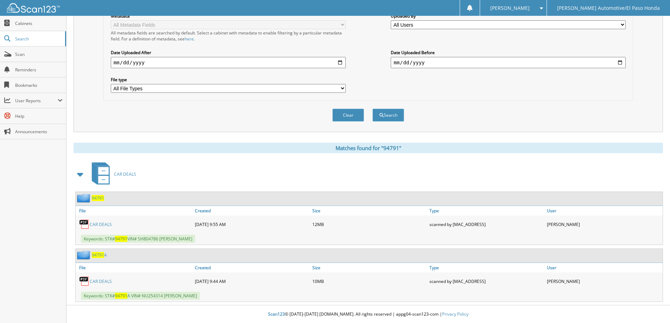
click at [98, 199] on span "94791" at bounding box center [98, 198] width 12 height 6
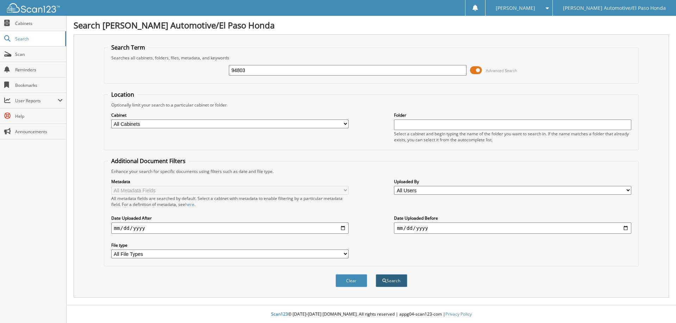
type input "94803"
click at [386, 280] on button "Search" at bounding box center [391, 280] width 32 height 13
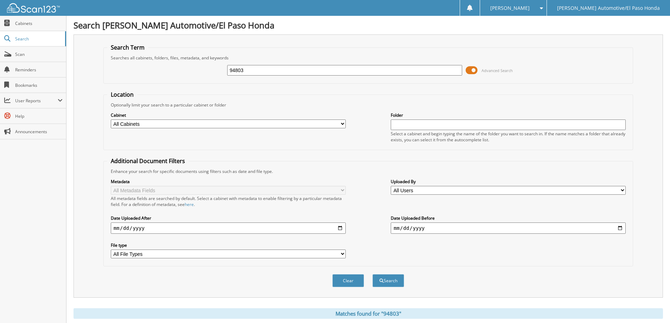
scroll to position [109, 0]
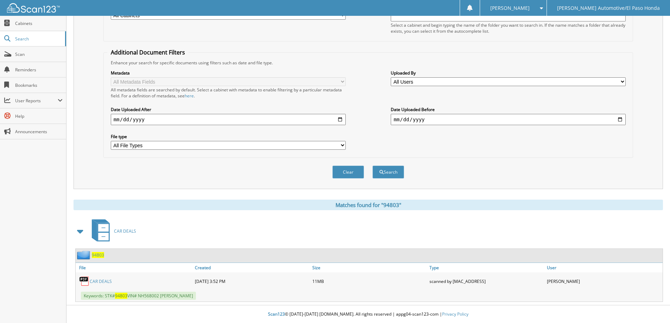
click at [101, 252] on div "94803" at bounding box center [90, 255] width 28 height 9
click at [93, 256] on span "94803" at bounding box center [98, 255] width 12 height 6
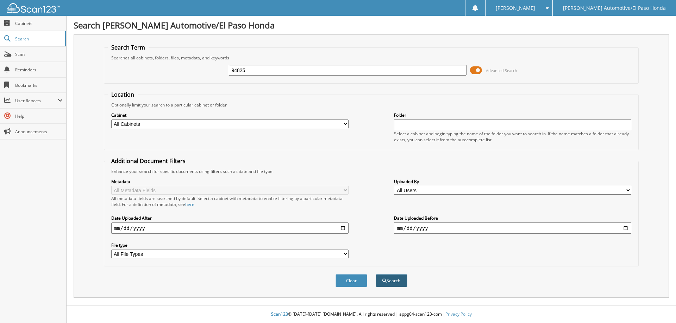
type input "94825"
click at [391, 283] on button "Search" at bounding box center [391, 280] width 32 height 13
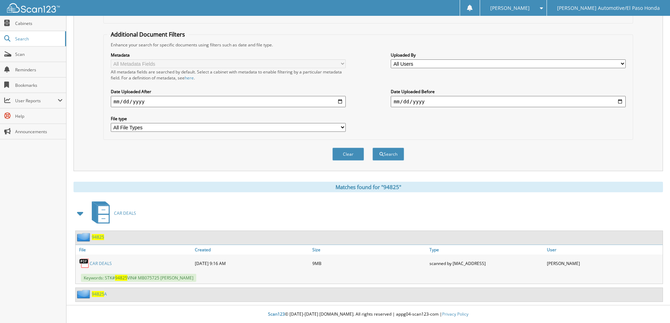
click at [103, 239] on span "94825" at bounding box center [98, 237] width 12 height 6
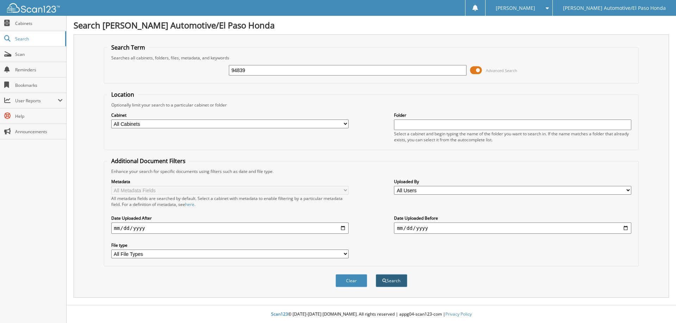
type input "94839"
click at [395, 281] on button "Search" at bounding box center [391, 280] width 32 height 13
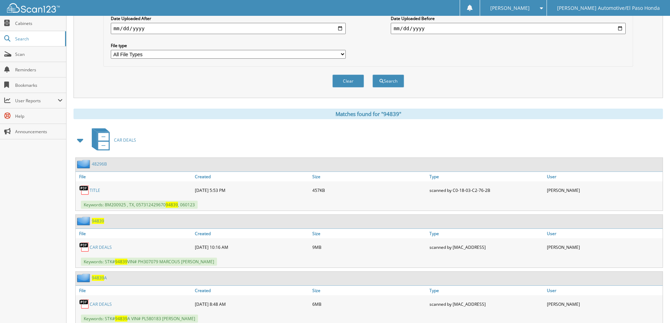
scroll to position [223, 0]
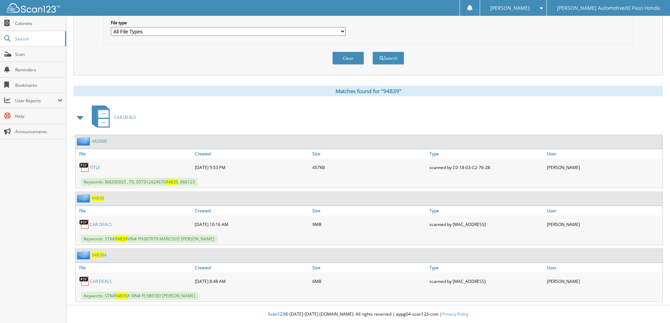
click at [95, 197] on span "94839" at bounding box center [98, 198] width 12 height 6
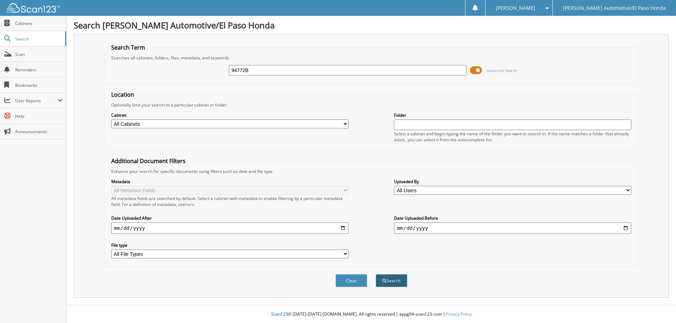
type input "94772B"
click at [388, 279] on button "Search" at bounding box center [391, 280] width 32 height 13
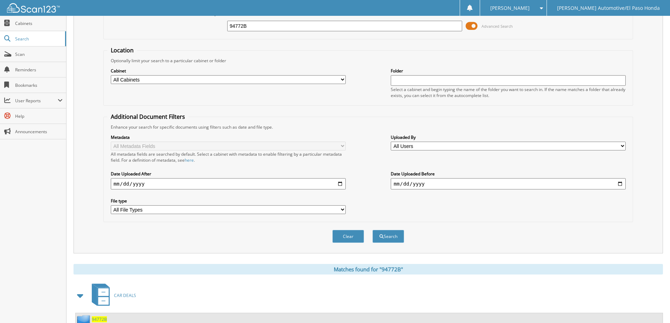
scroll to position [109, 0]
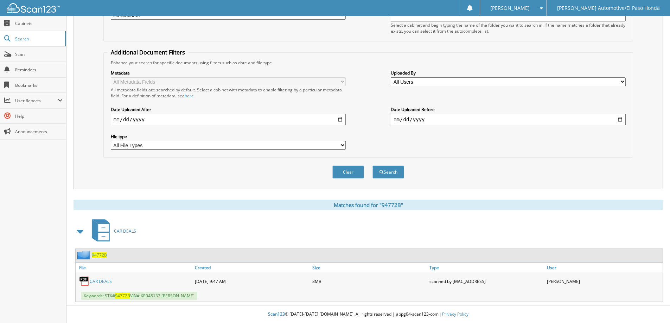
click at [99, 254] on span "94772B" at bounding box center [99, 255] width 15 height 6
